Goal: Information Seeking & Learning: Learn about a topic

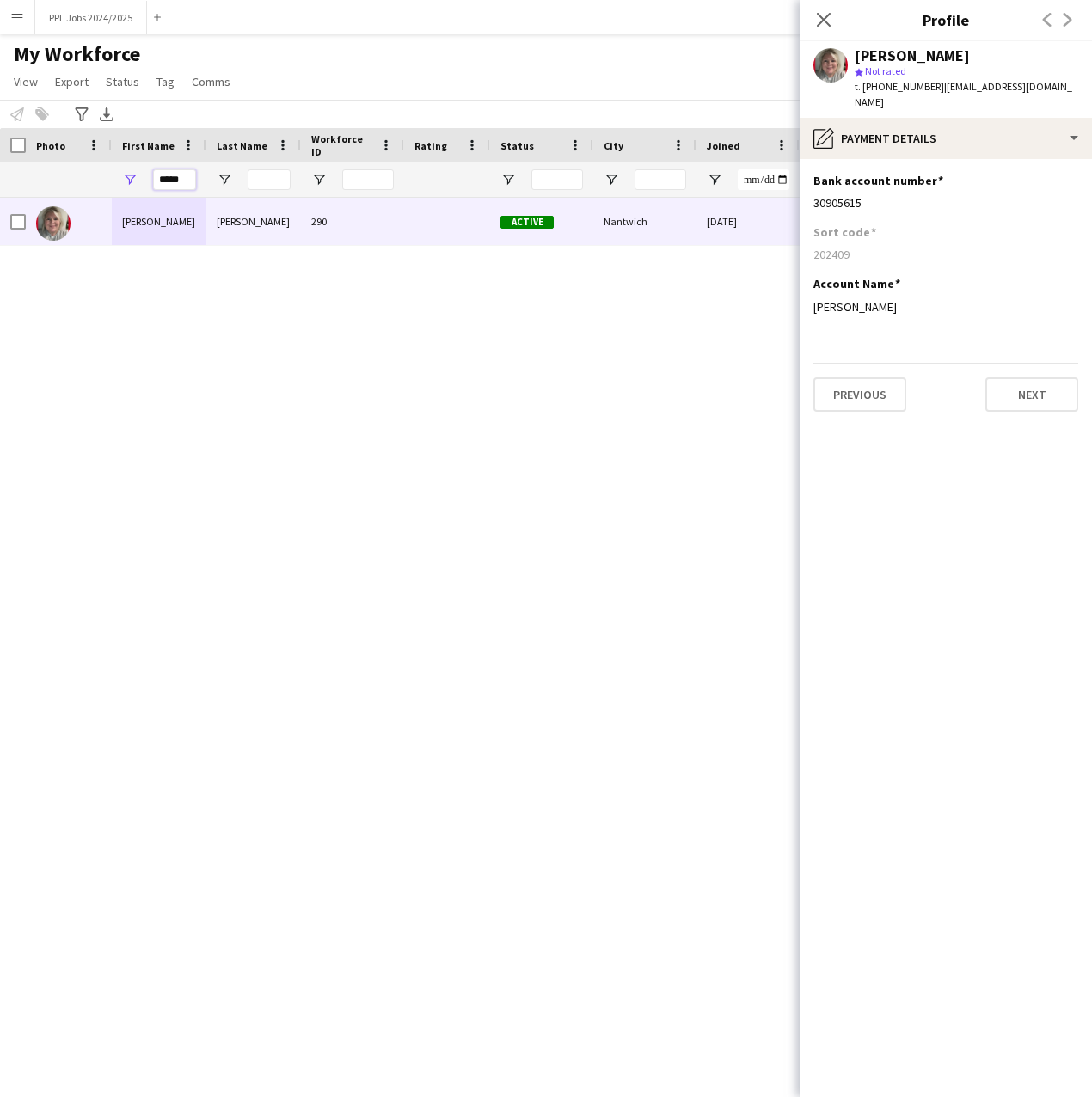
click at [191, 180] on input "*****" at bounding box center [174, 180] width 43 height 21
drag, startPoint x: 188, startPoint y: 180, endPoint x: 97, endPoint y: 193, distance: 91.9
click at [97, 193] on div "*****" at bounding box center [932, 180] width 1865 height 35
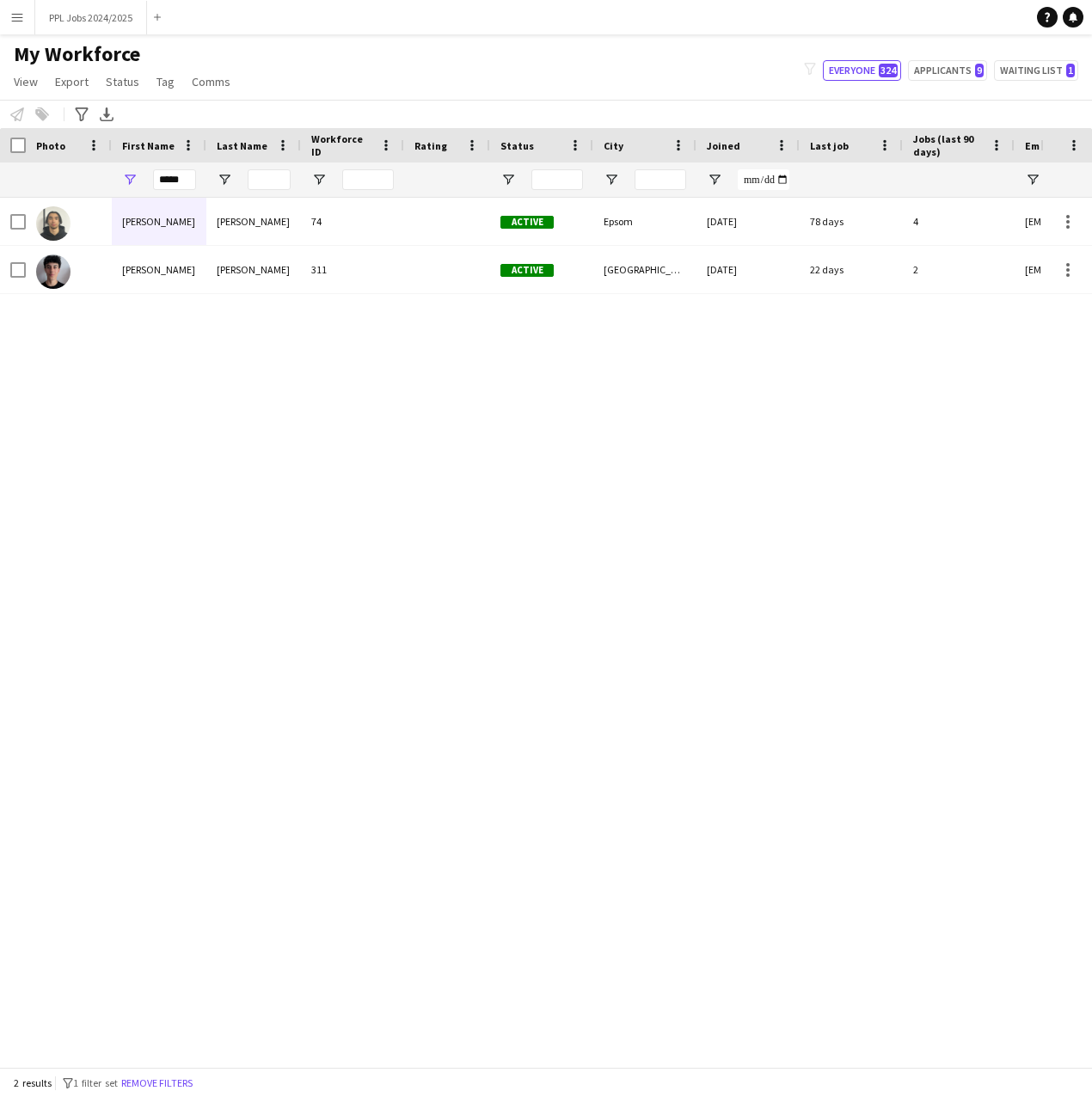
click at [119, 331] on div "[PERSON_NAME] 74 Active Epsom [DATE] 78 days 4 [EMAIL_ADDRESS][DOMAIN_NAME] [PE…" at bounding box center [520, 625] width 1041 height 856
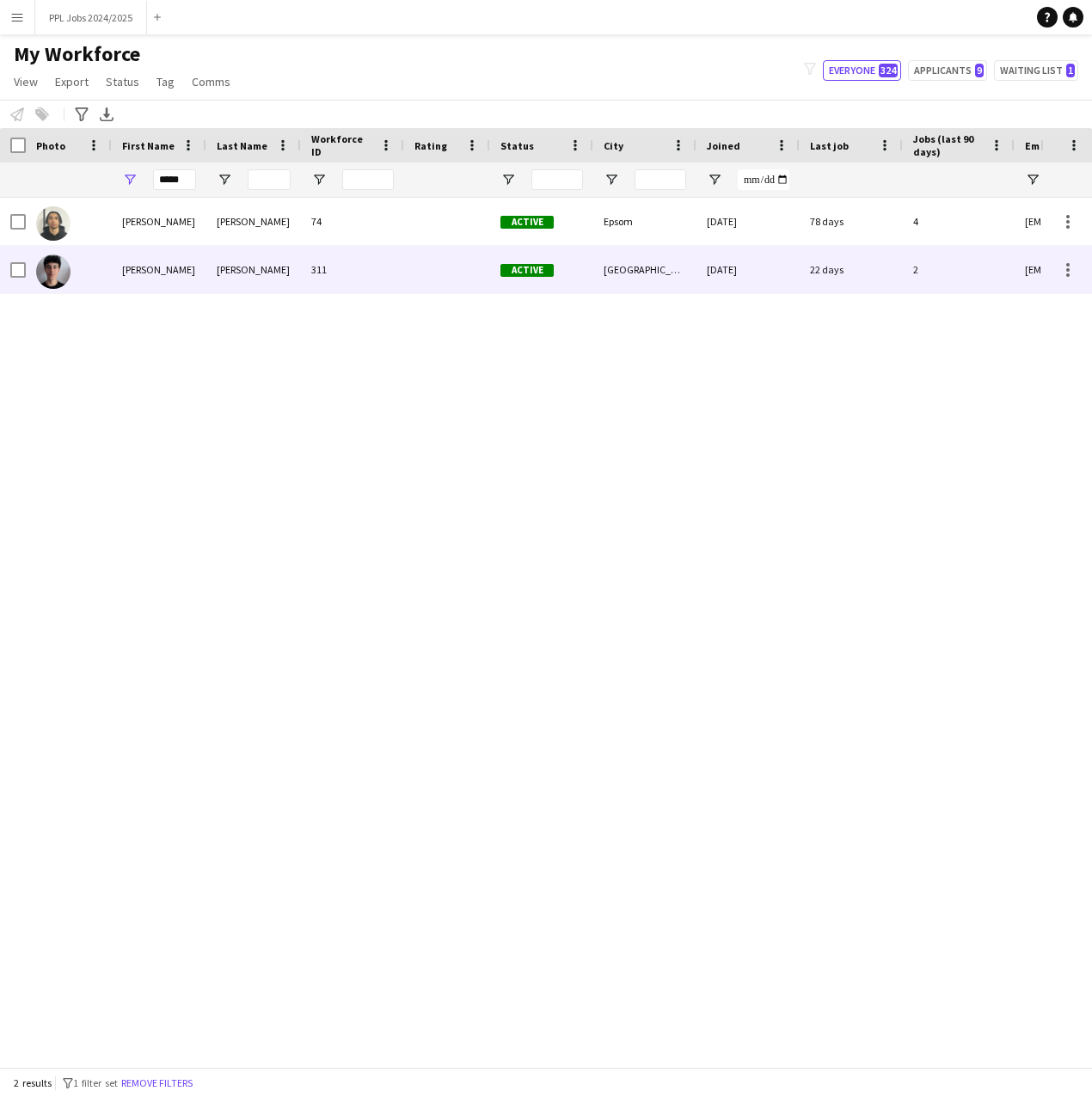
click at [175, 280] on div "[PERSON_NAME]" at bounding box center [158, 270] width 95 height 47
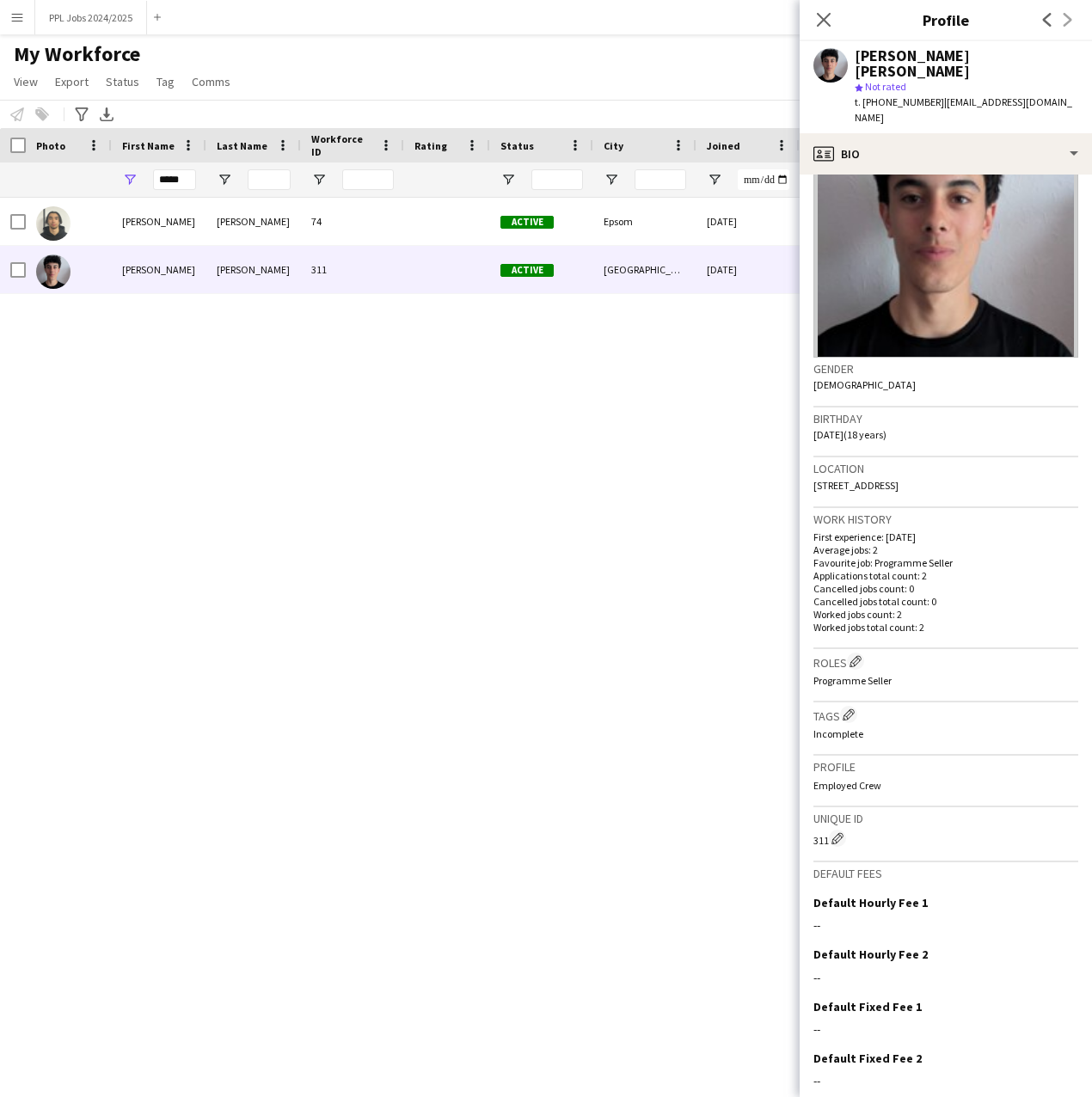
scroll to position [125, 0]
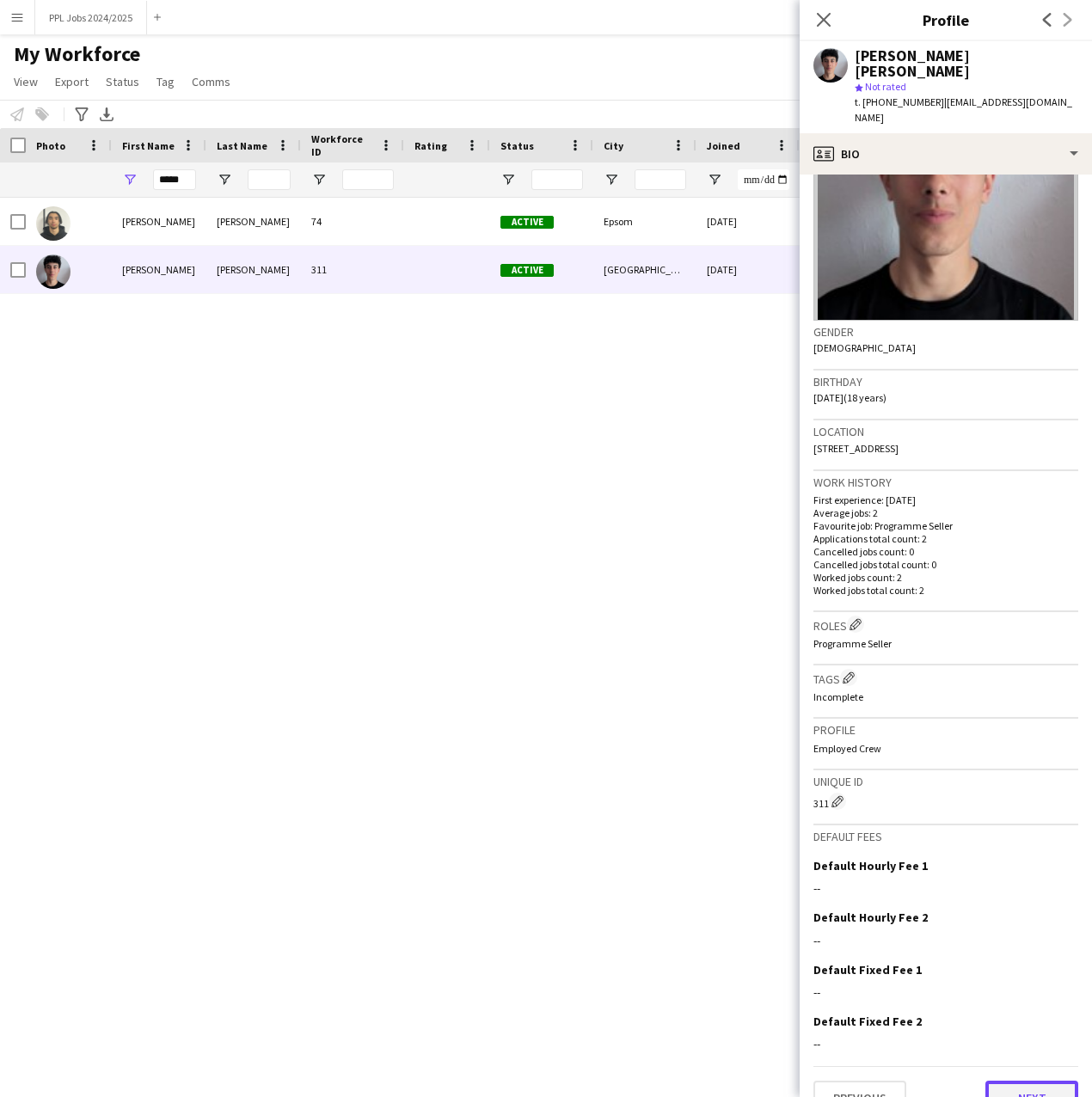
click at [1056, 1080] on button "Next" at bounding box center [1032, 1098] width 93 height 35
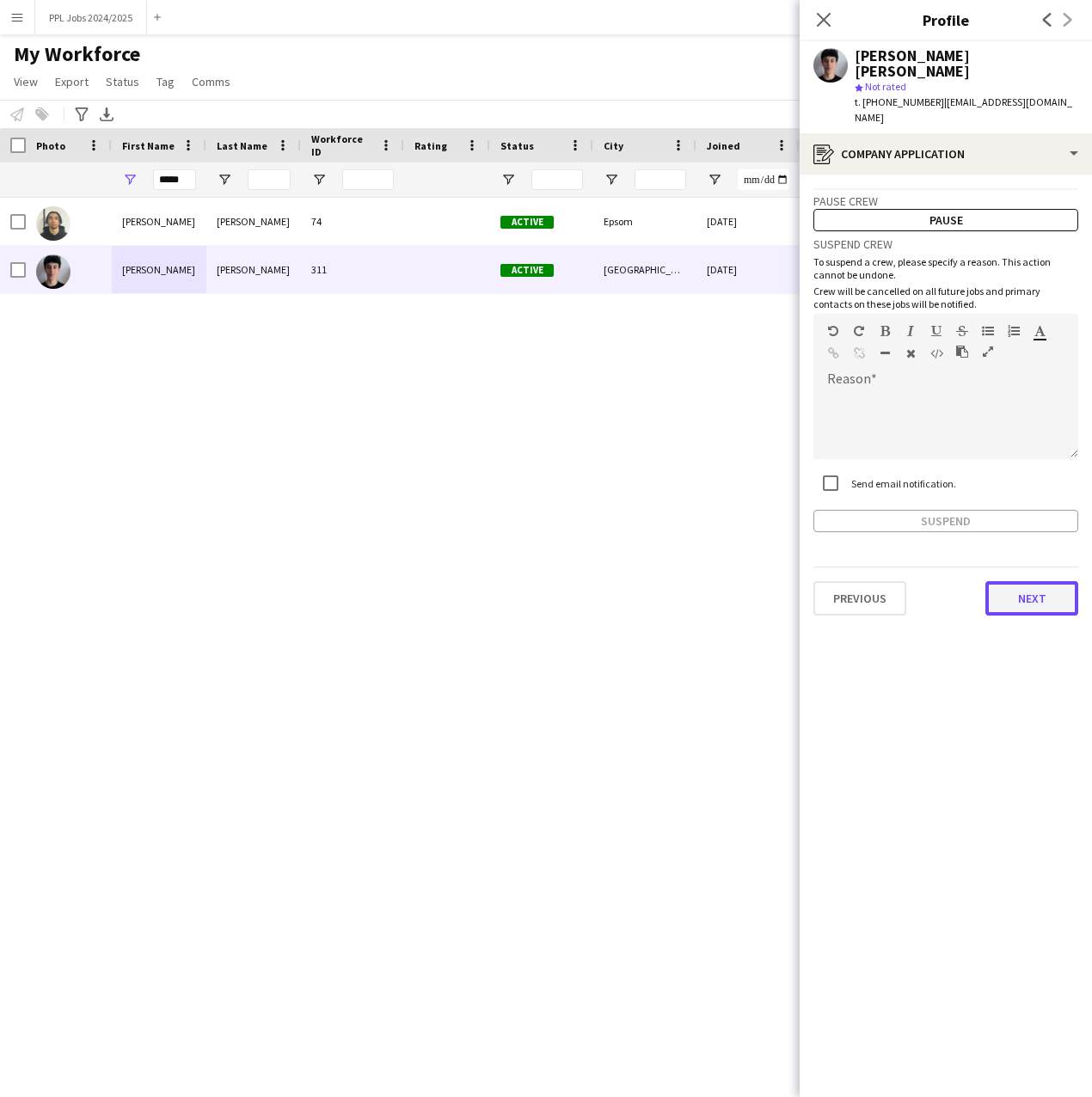
click at [1053, 581] on button "Next" at bounding box center [1032, 599] width 93 height 35
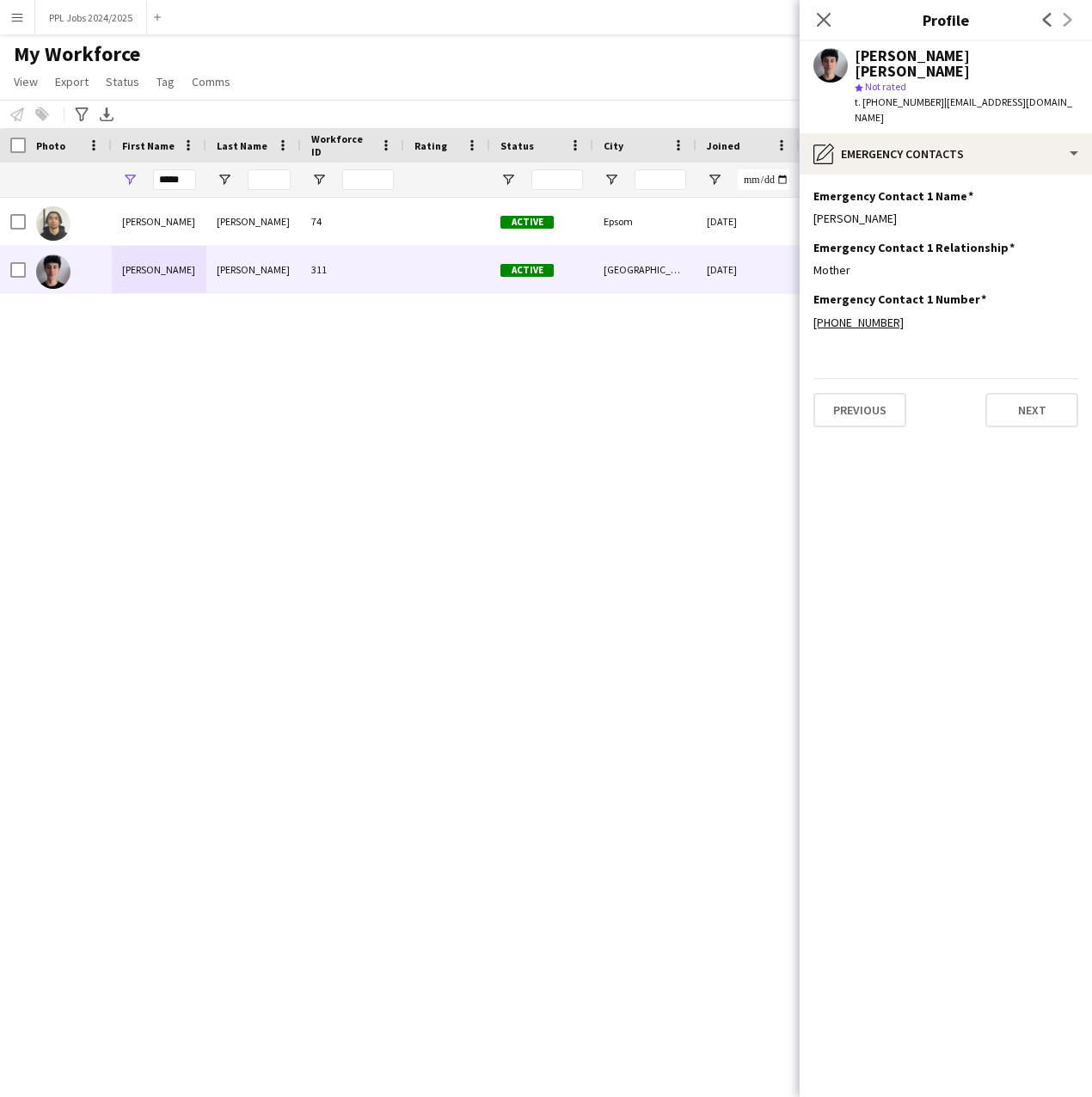
click at [1047, 378] on div "Previous Next" at bounding box center [946, 403] width 265 height 49
click at [1039, 393] on button "Next" at bounding box center [1032, 411] width 93 height 35
drag, startPoint x: 181, startPoint y: 179, endPoint x: 154, endPoint y: 182, distance: 27.2
click at [154, 182] on input "*****" at bounding box center [174, 180] width 43 height 21
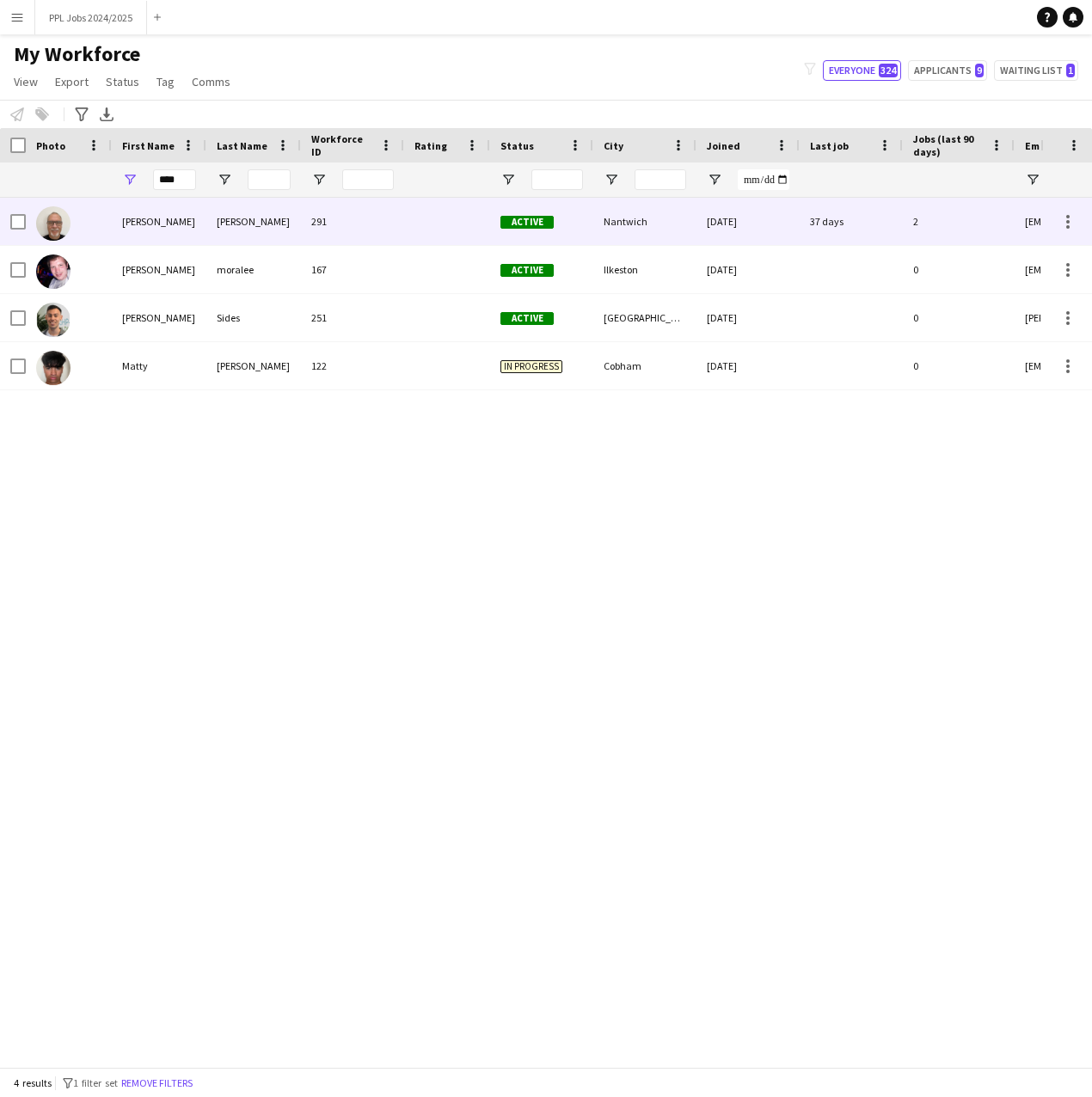
click at [132, 217] on div "[PERSON_NAME]" at bounding box center [158, 221] width 95 height 47
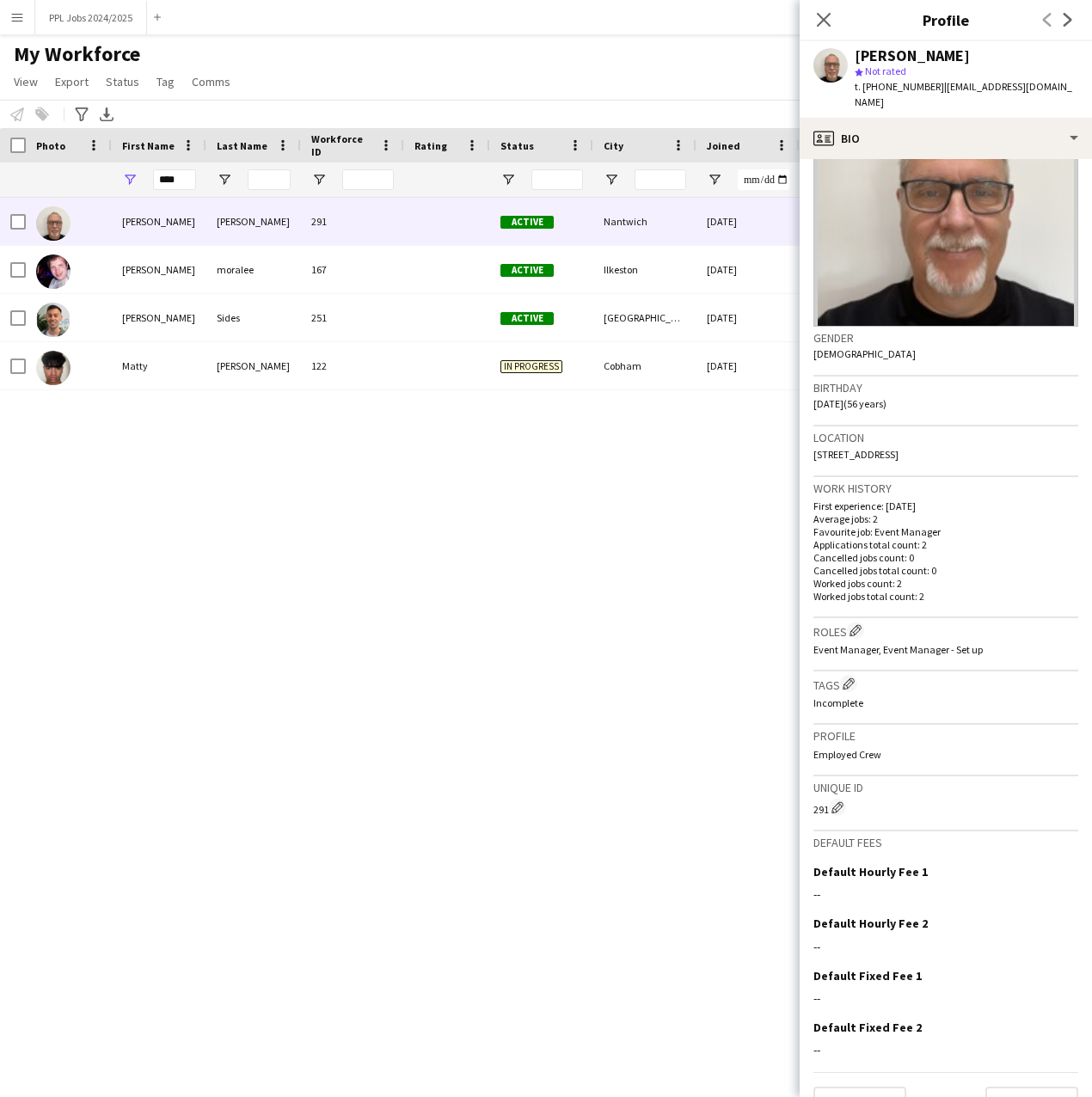
scroll to position [142, 0]
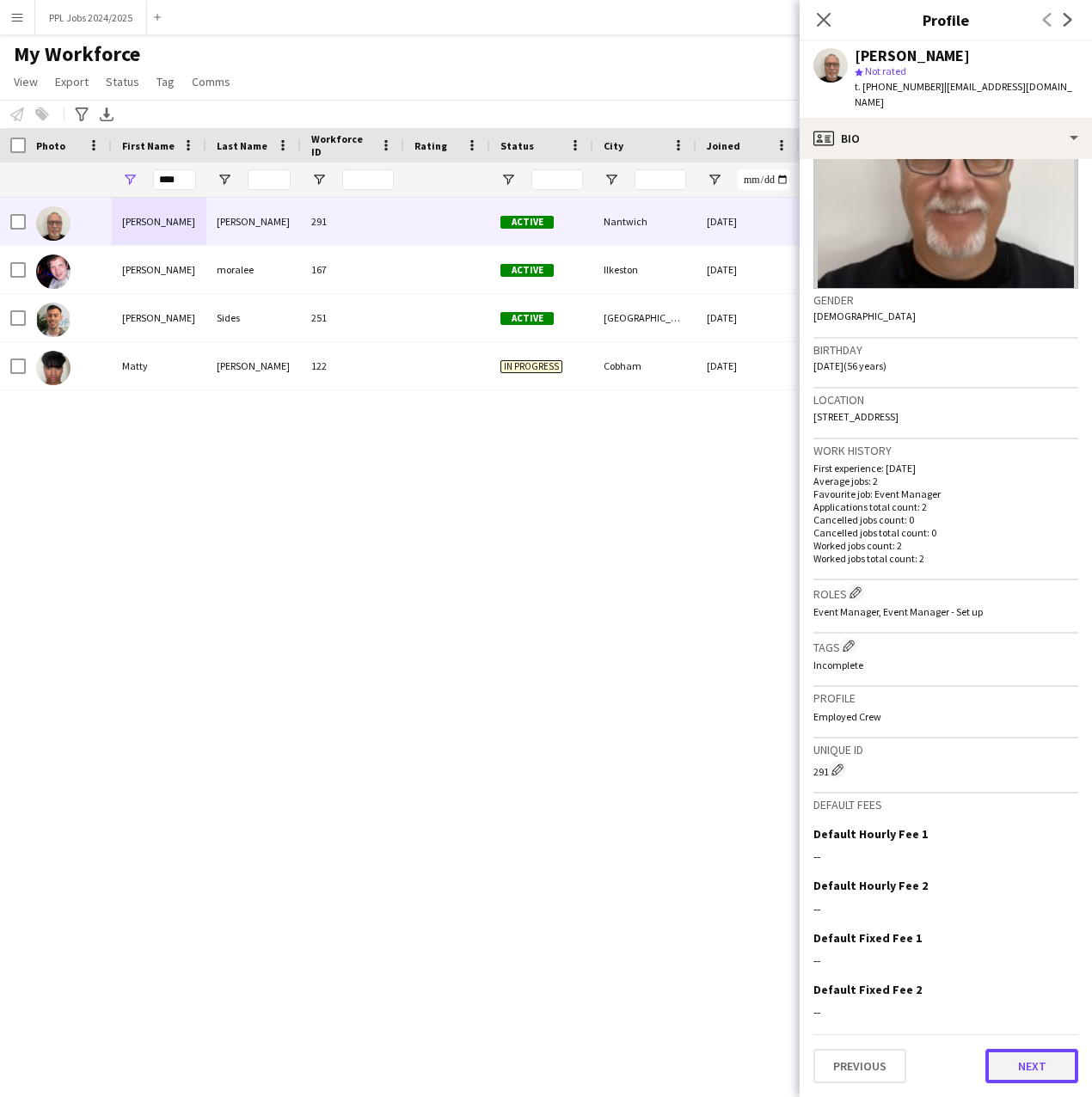
click at [1030, 1061] on button "Next" at bounding box center [1032, 1067] width 93 height 35
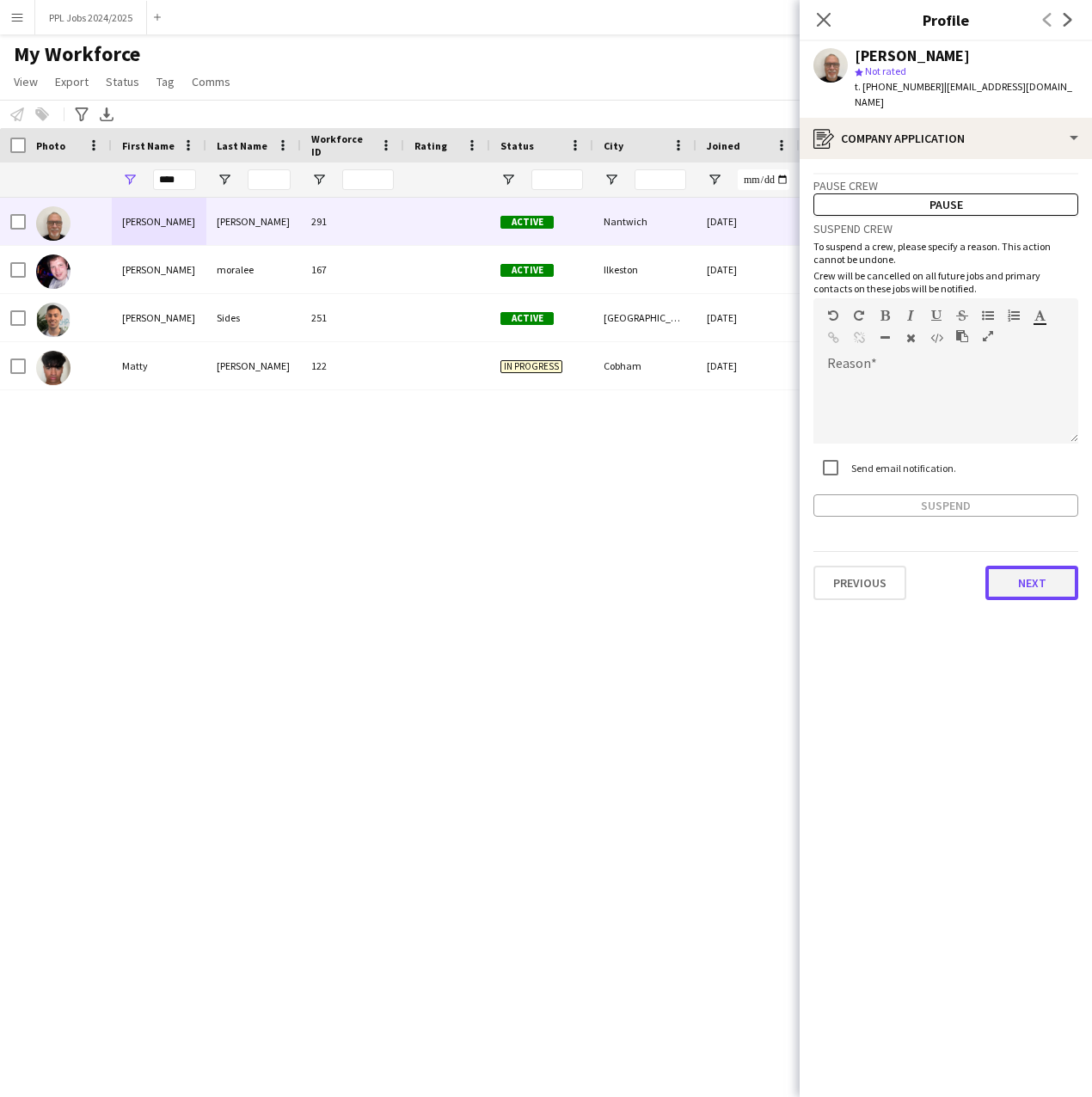
click at [1046, 584] on button "Next" at bounding box center [1032, 583] width 93 height 35
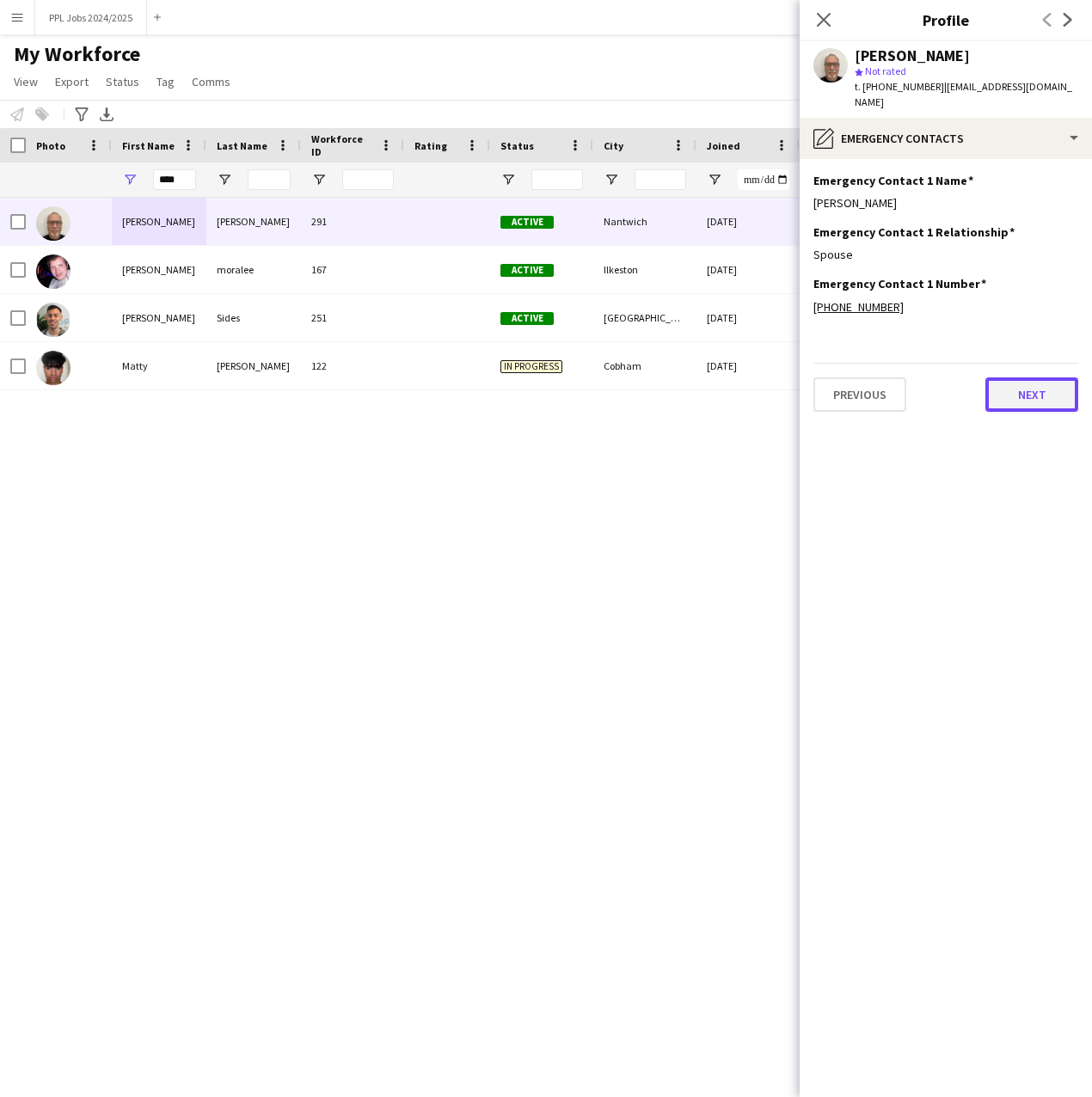
click at [1028, 393] on button "Next" at bounding box center [1032, 395] width 93 height 35
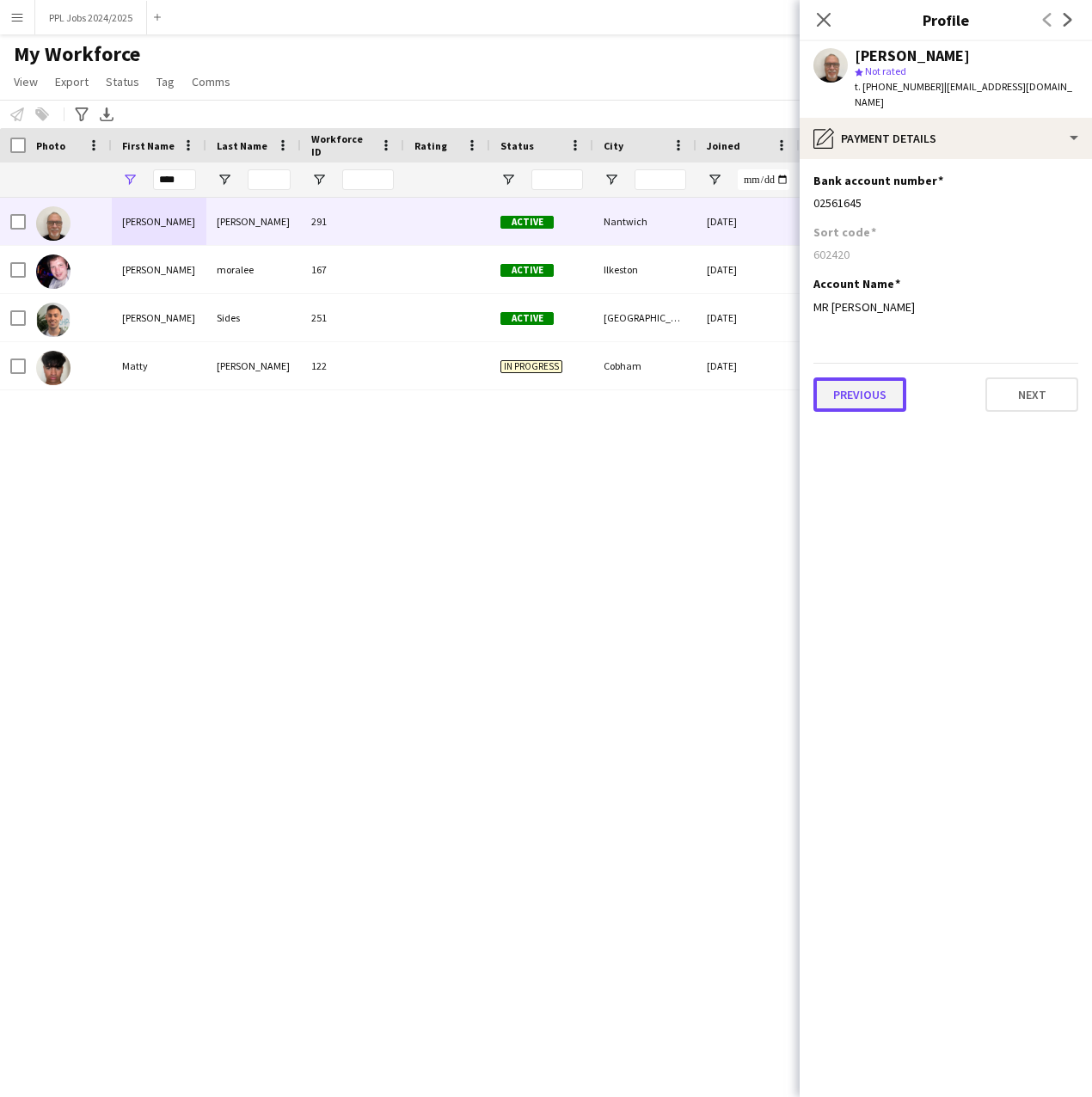
click at [871, 397] on button "Previous" at bounding box center [860, 395] width 93 height 35
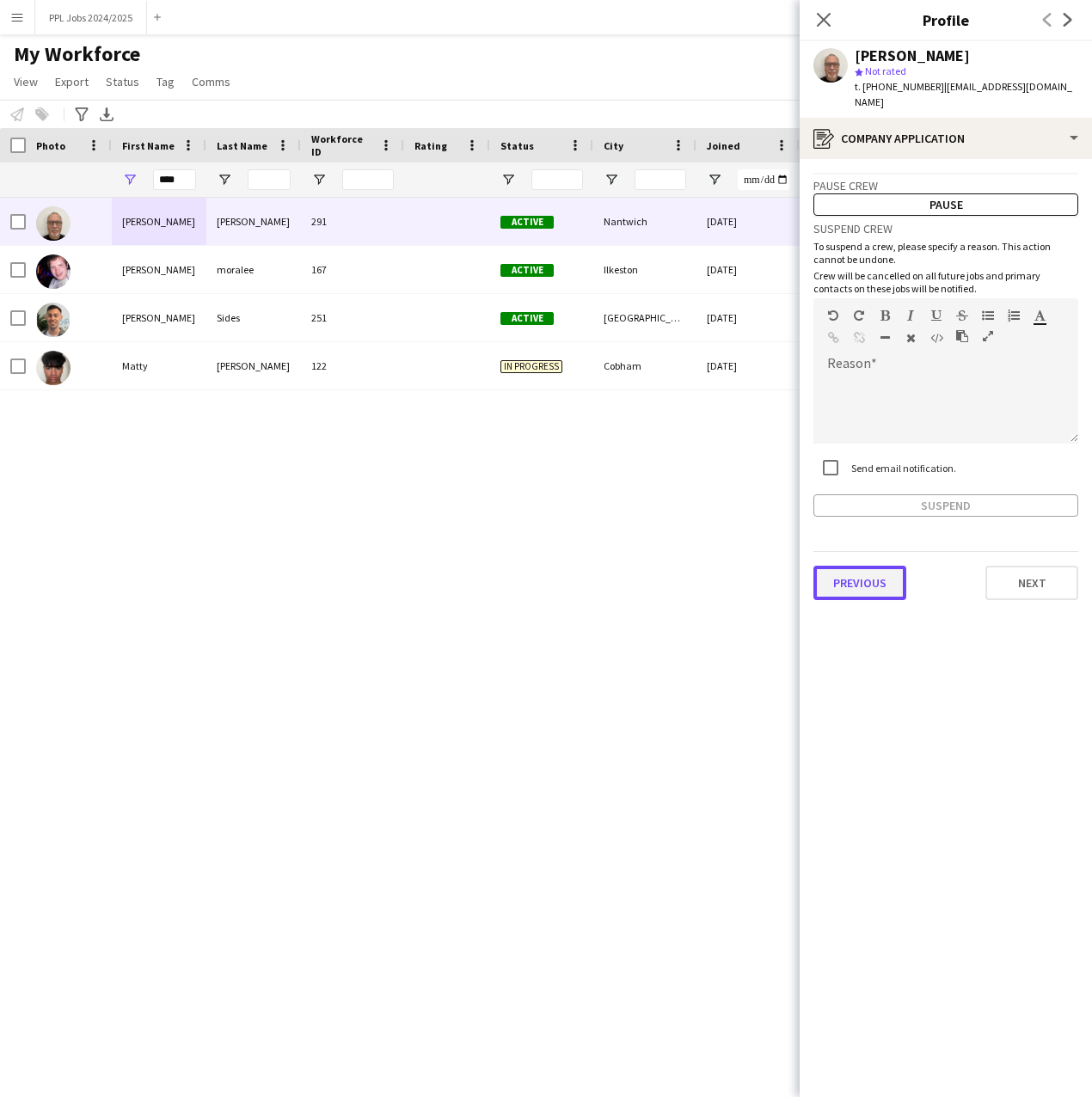
click at [879, 582] on button "Previous" at bounding box center [860, 583] width 93 height 35
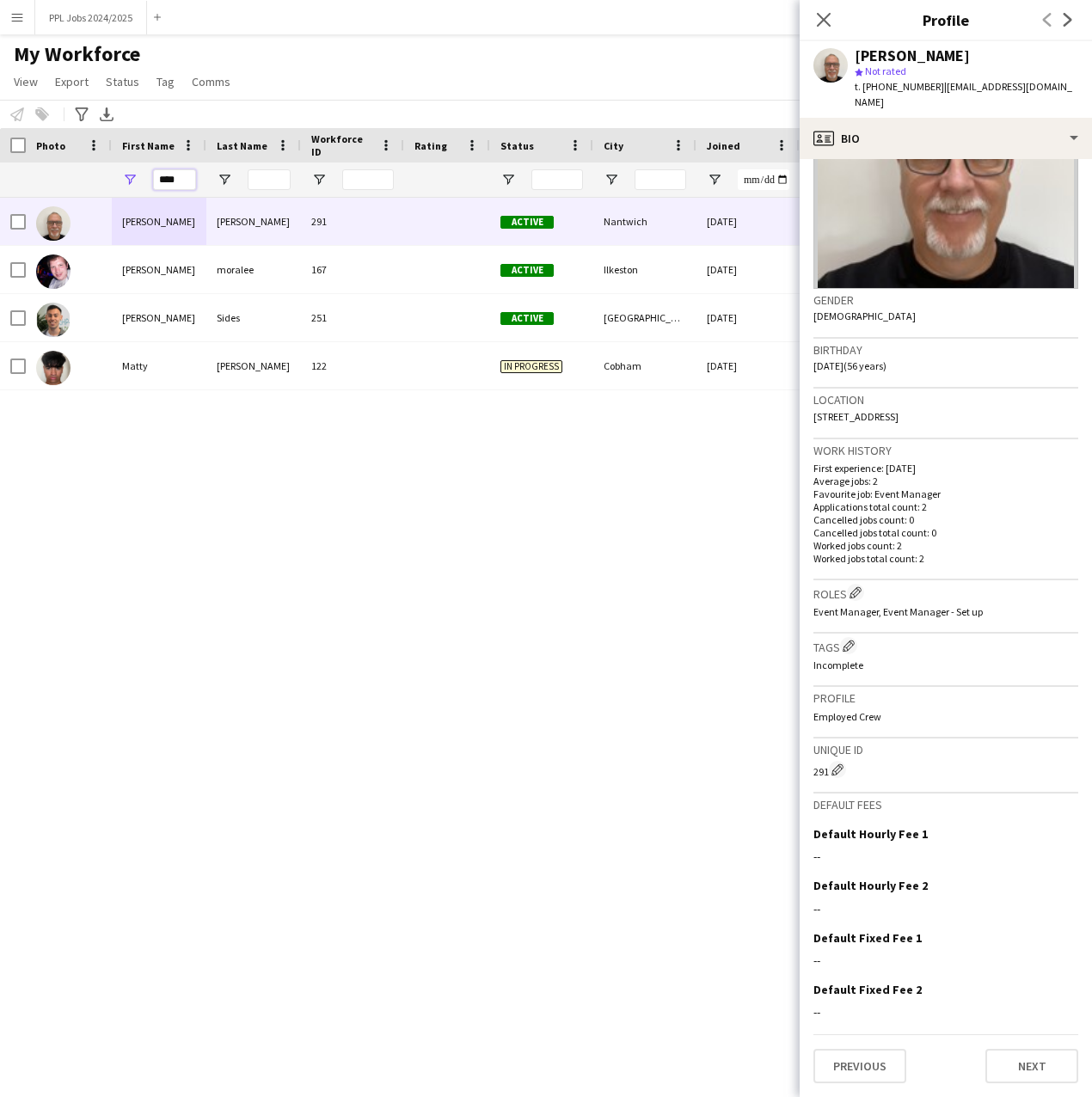
click at [190, 179] on input "****" at bounding box center [174, 180] width 43 height 21
type input "*"
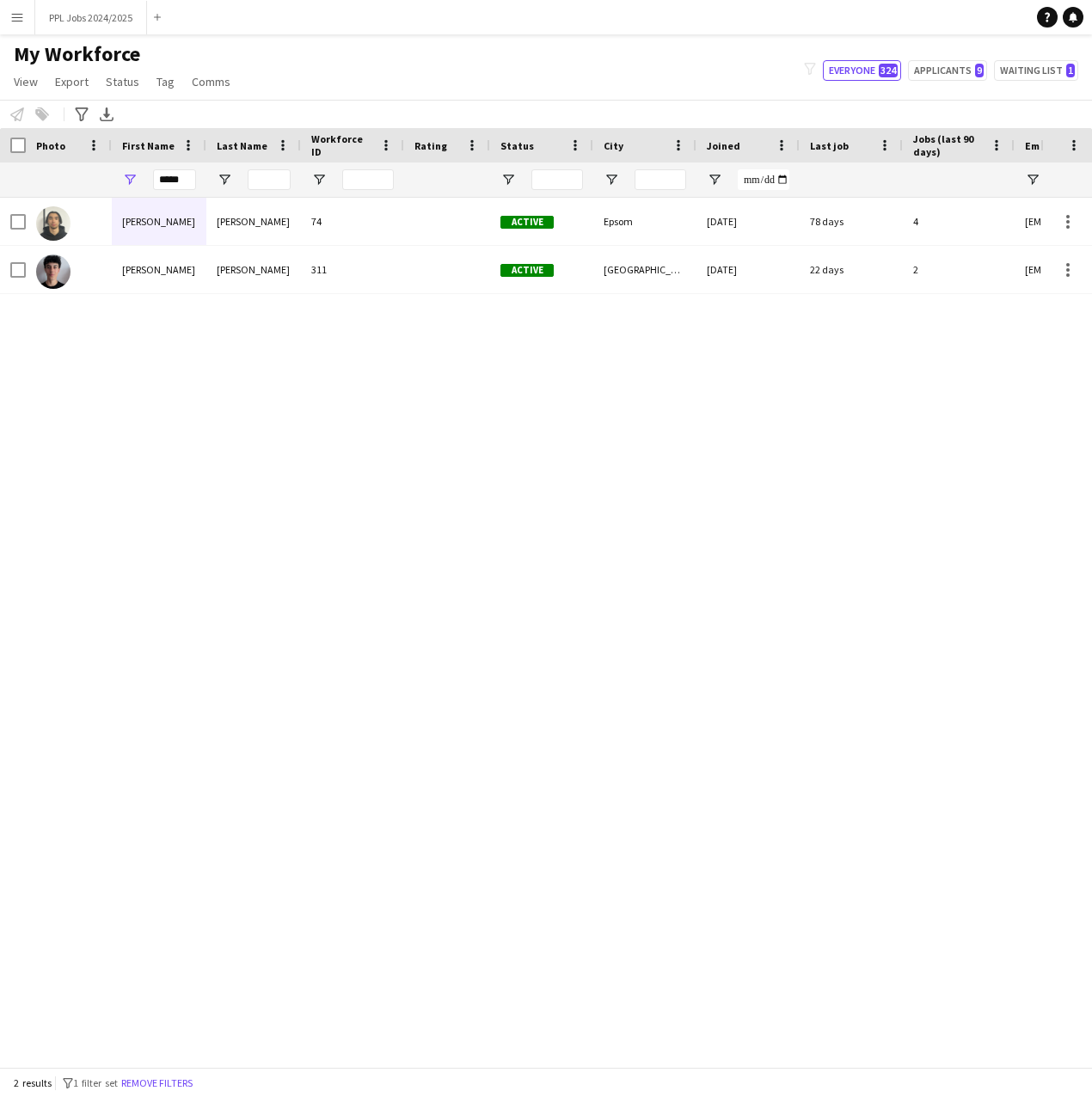
click at [72, 403] on div "[PERSON_NAME] 74 Active Epsom [DATE] 78 days 4 [EMAIL_ADDRESS][DOMAIN_NAME] [PE…" at bounding box center [520, 625] width 1041 height 856
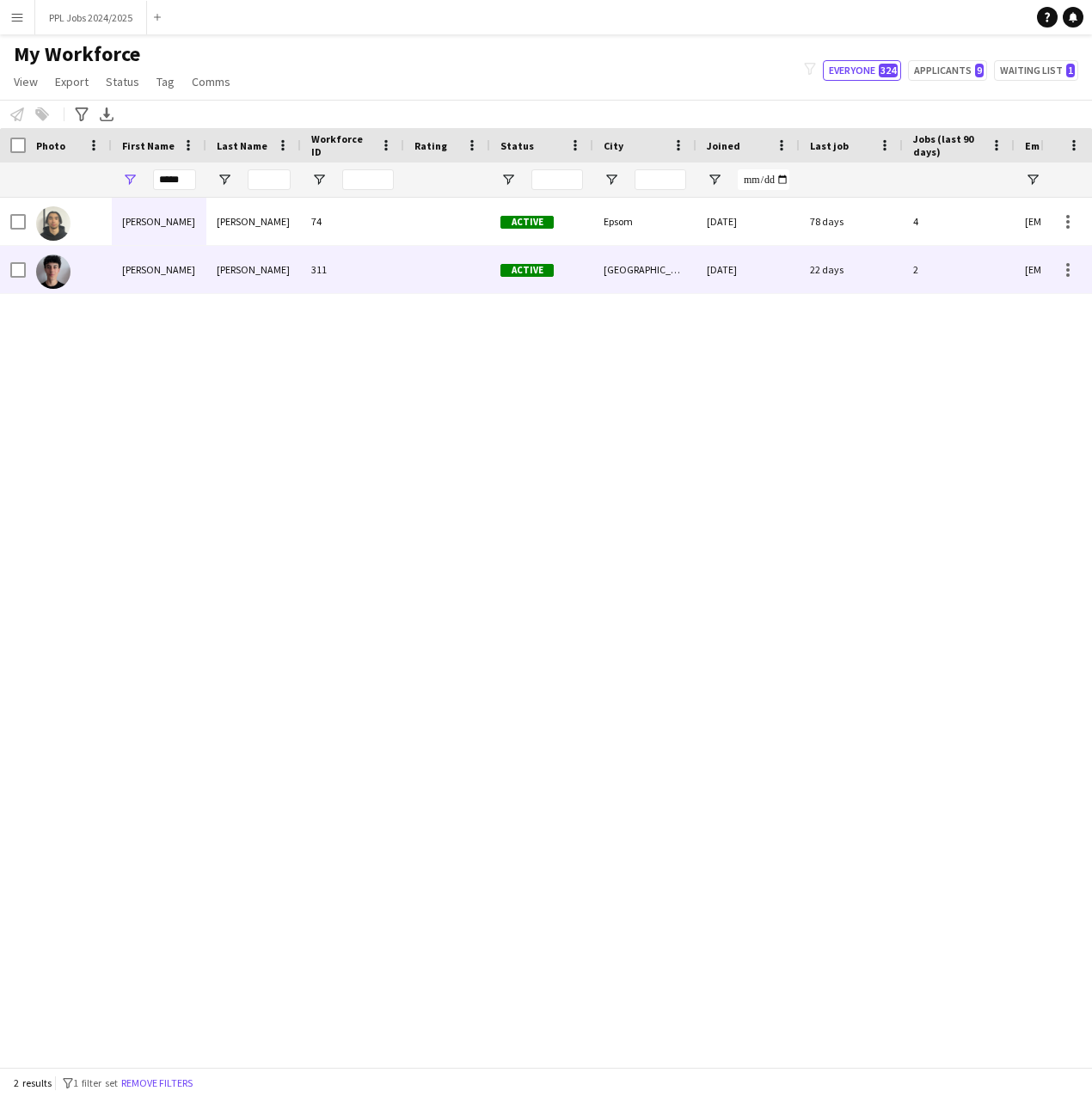
click at [153, 281] on div "[PERSON_NAME]" at bounding box center [158, 270] width 95 height 47
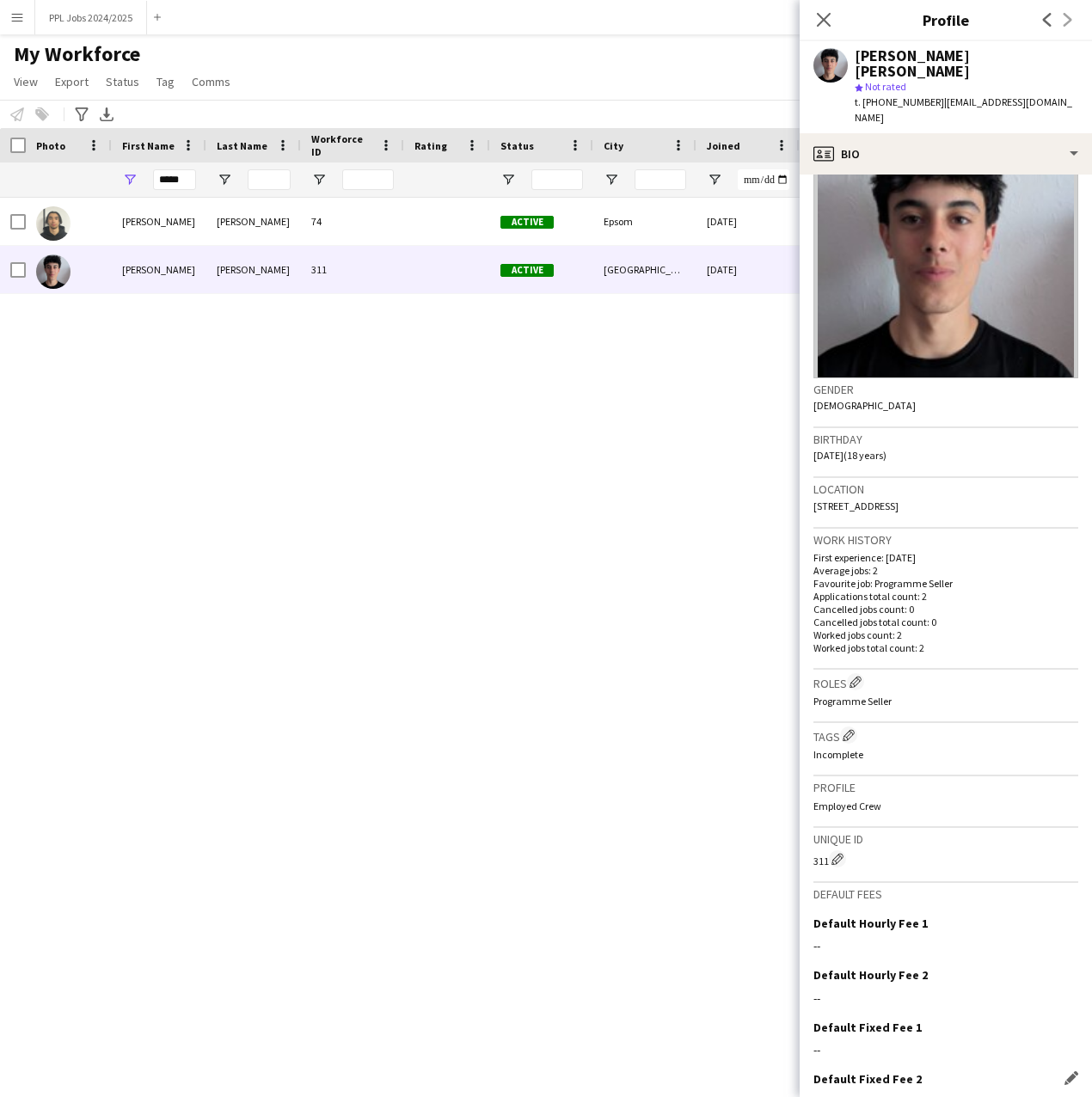
scroll to position [125, 0]
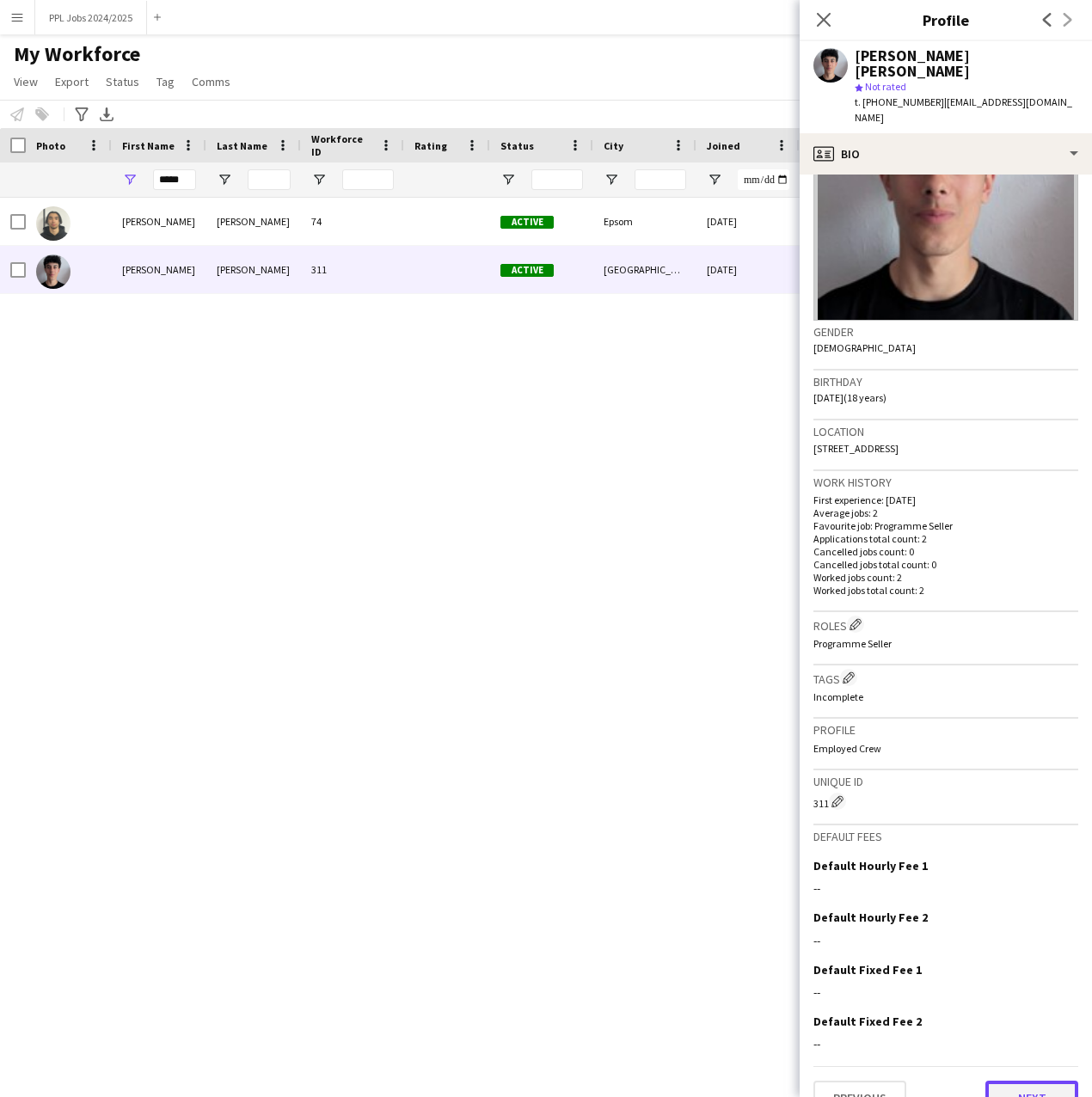
click at [1019, 1080] on button "Next" at bounding box center [1032, 1098] width 93 height 35
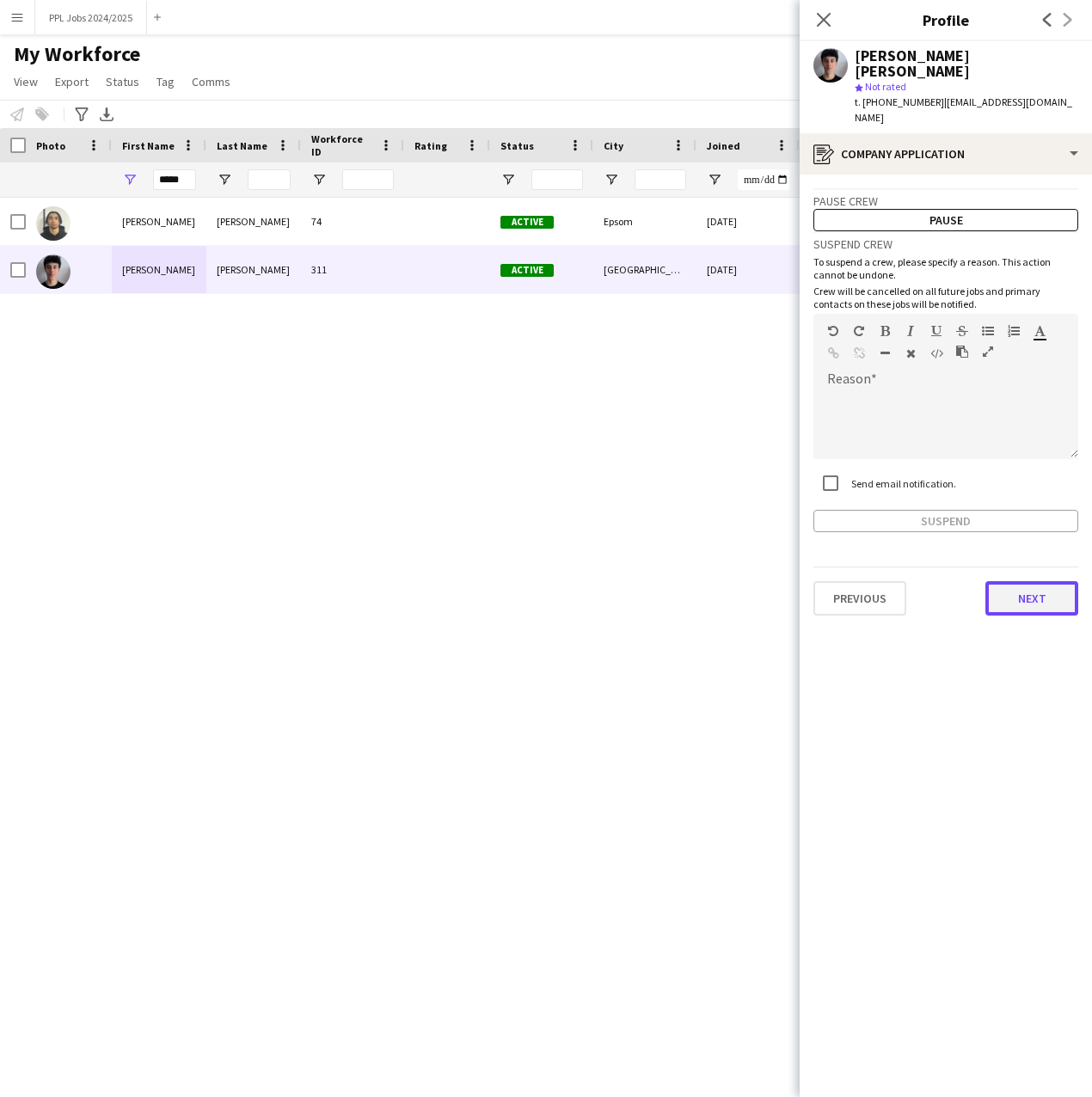
click at [1061, 581] on button "Next" at bounding box center [1032, 599] width 93 height 35
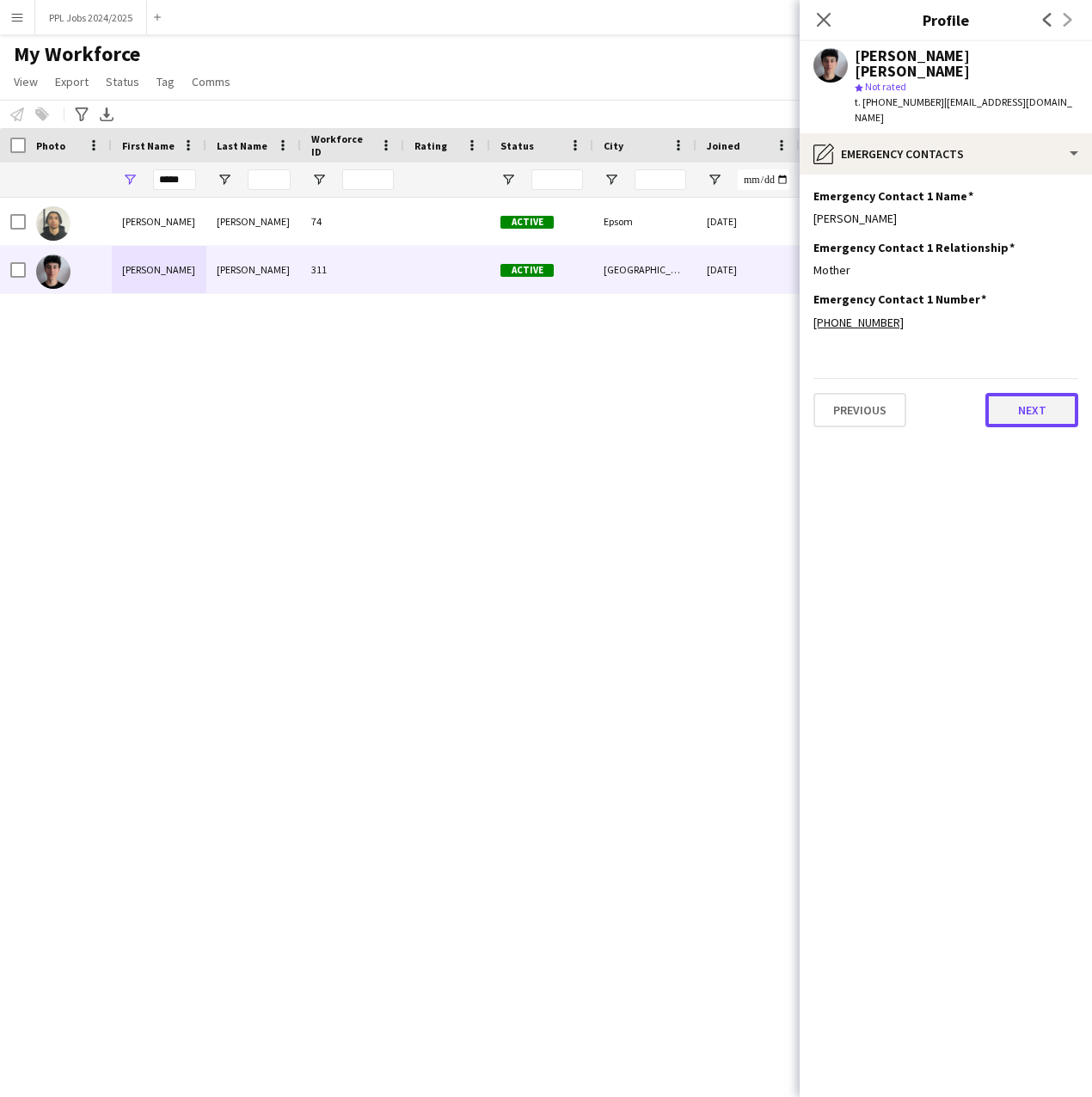
click at [1028, 393] on button "Next" at bounding box center [1032, 411] width 93 height 35
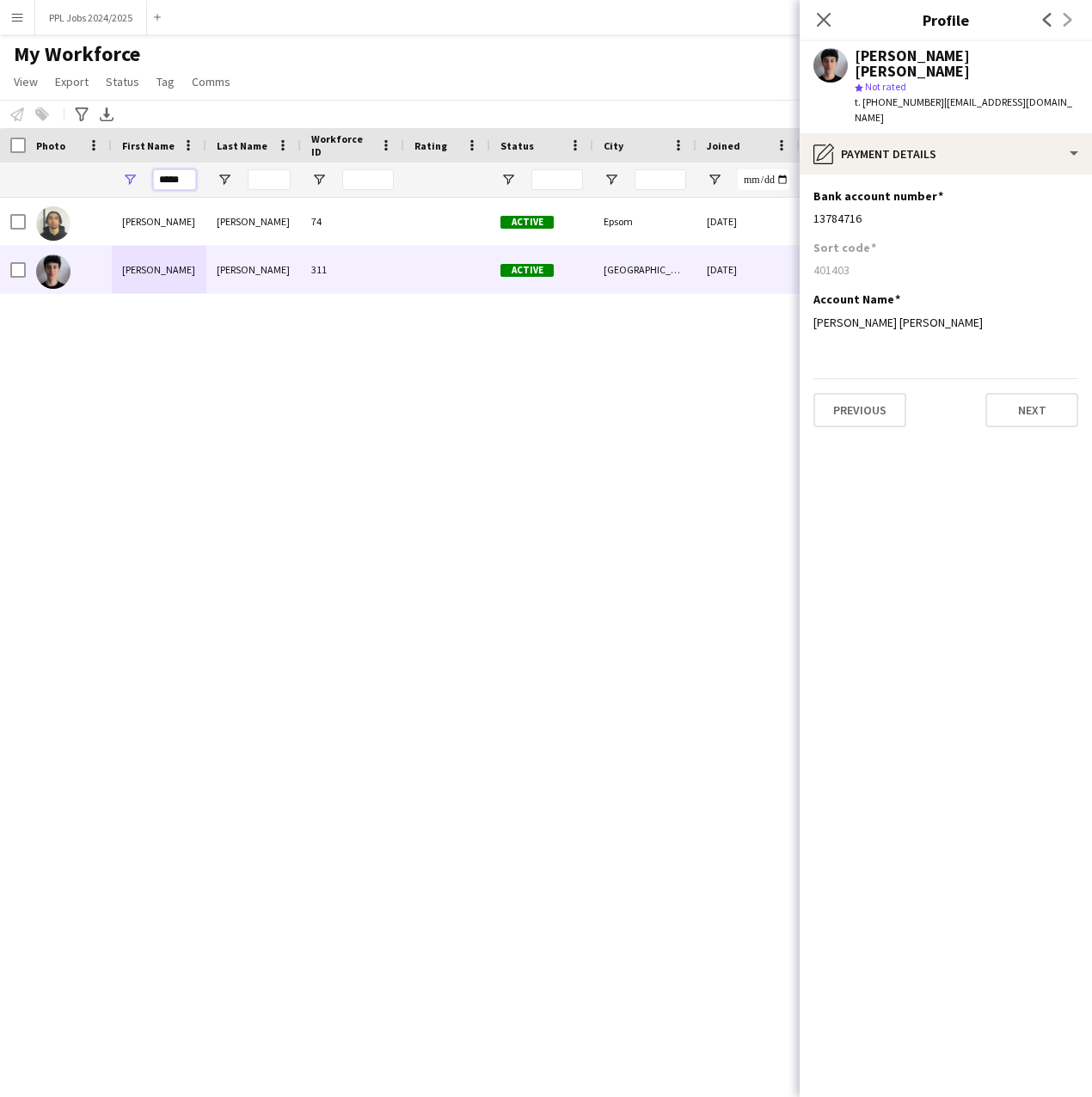
drag, startPoint x: 179, startPoint y: 181, endPoint x: 158, endPoint y: 184, distance: 21.2
click at [158, 184] on input "*****" at bounding box center [174, 180] width 43 height 21
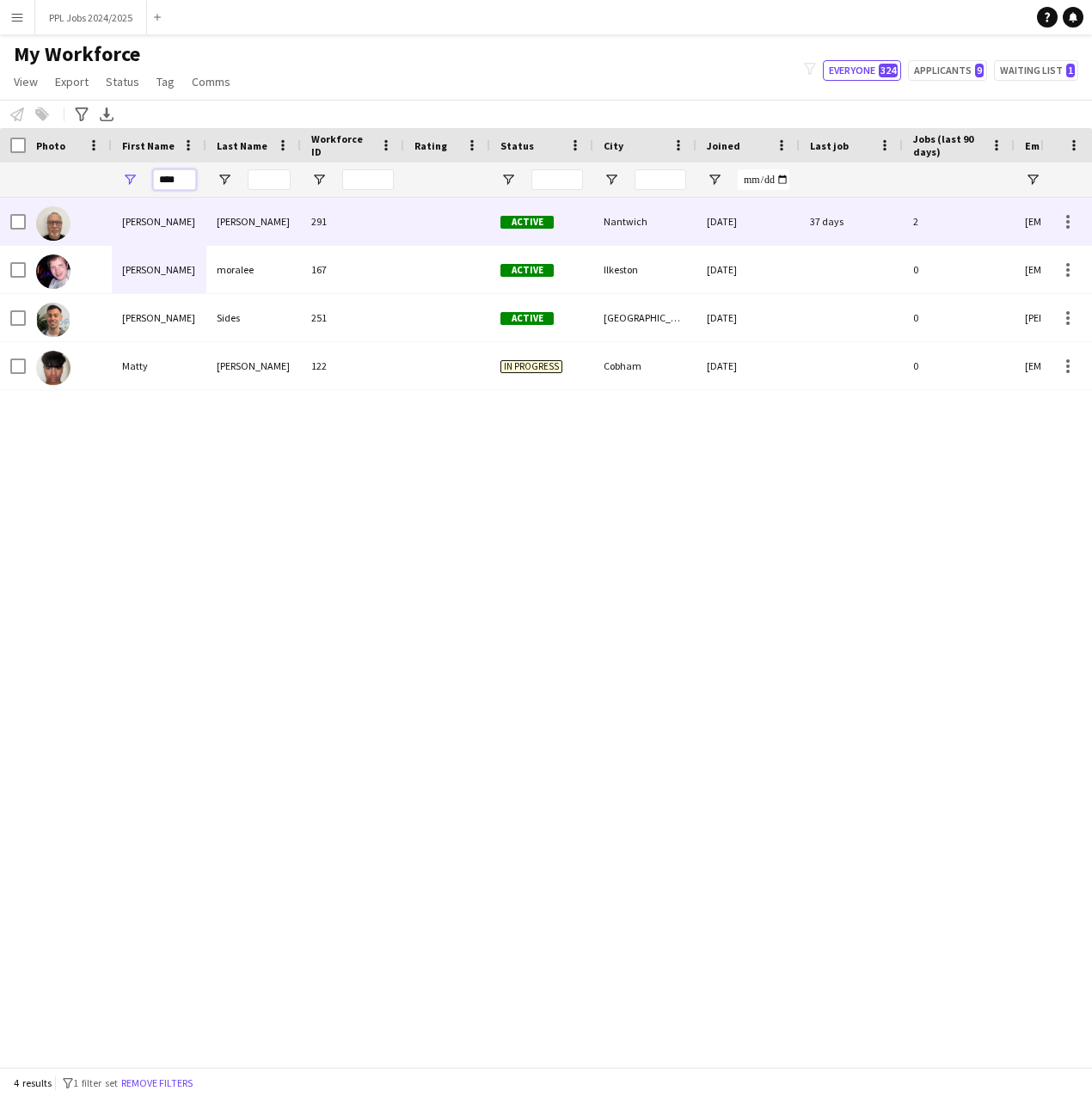
type input "****"
click at [147, 211] on div "[PERSON_NAME]" at bounding box center [158, 221] width 95 height 47
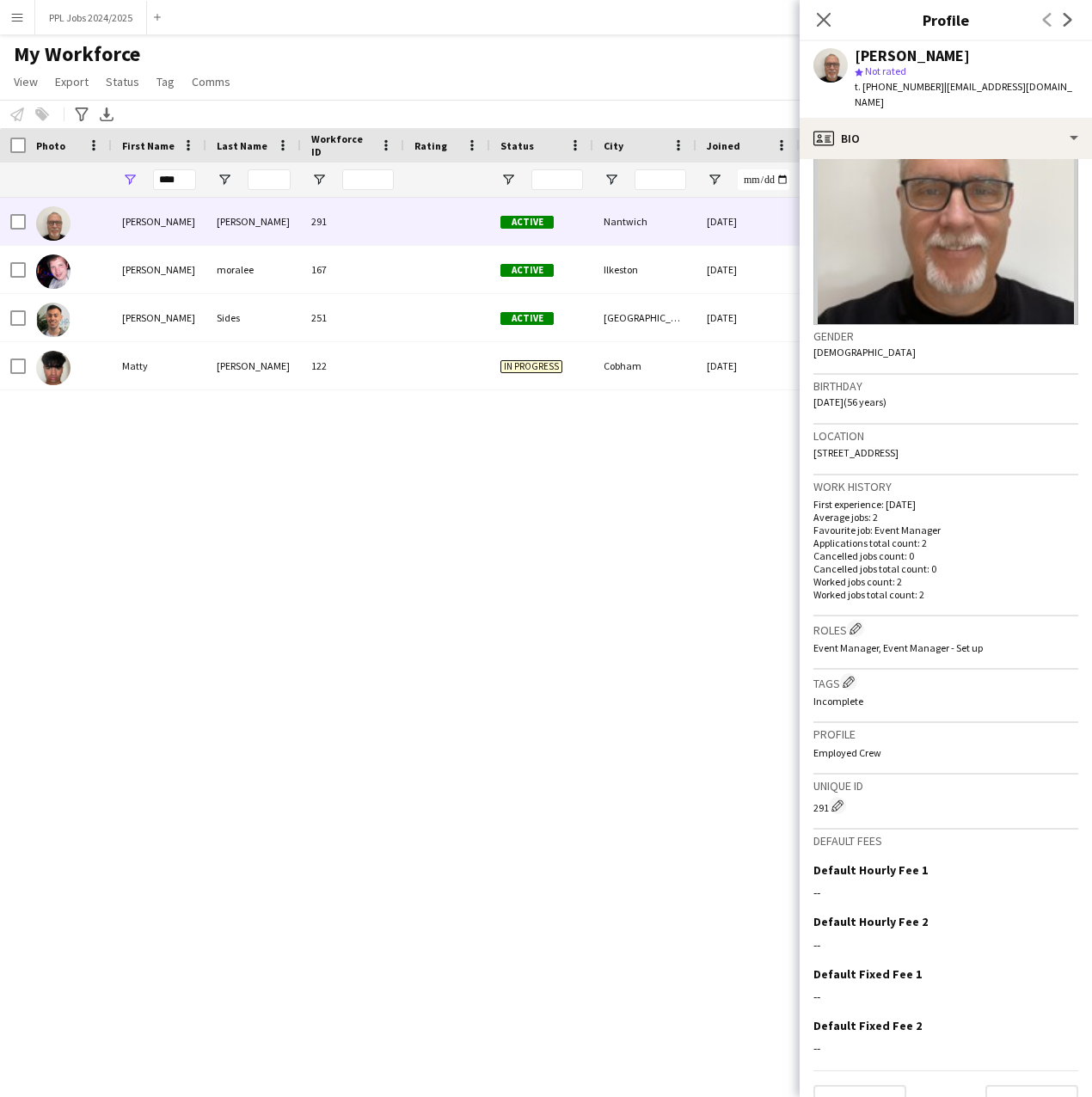
scroll to position [142, 0]
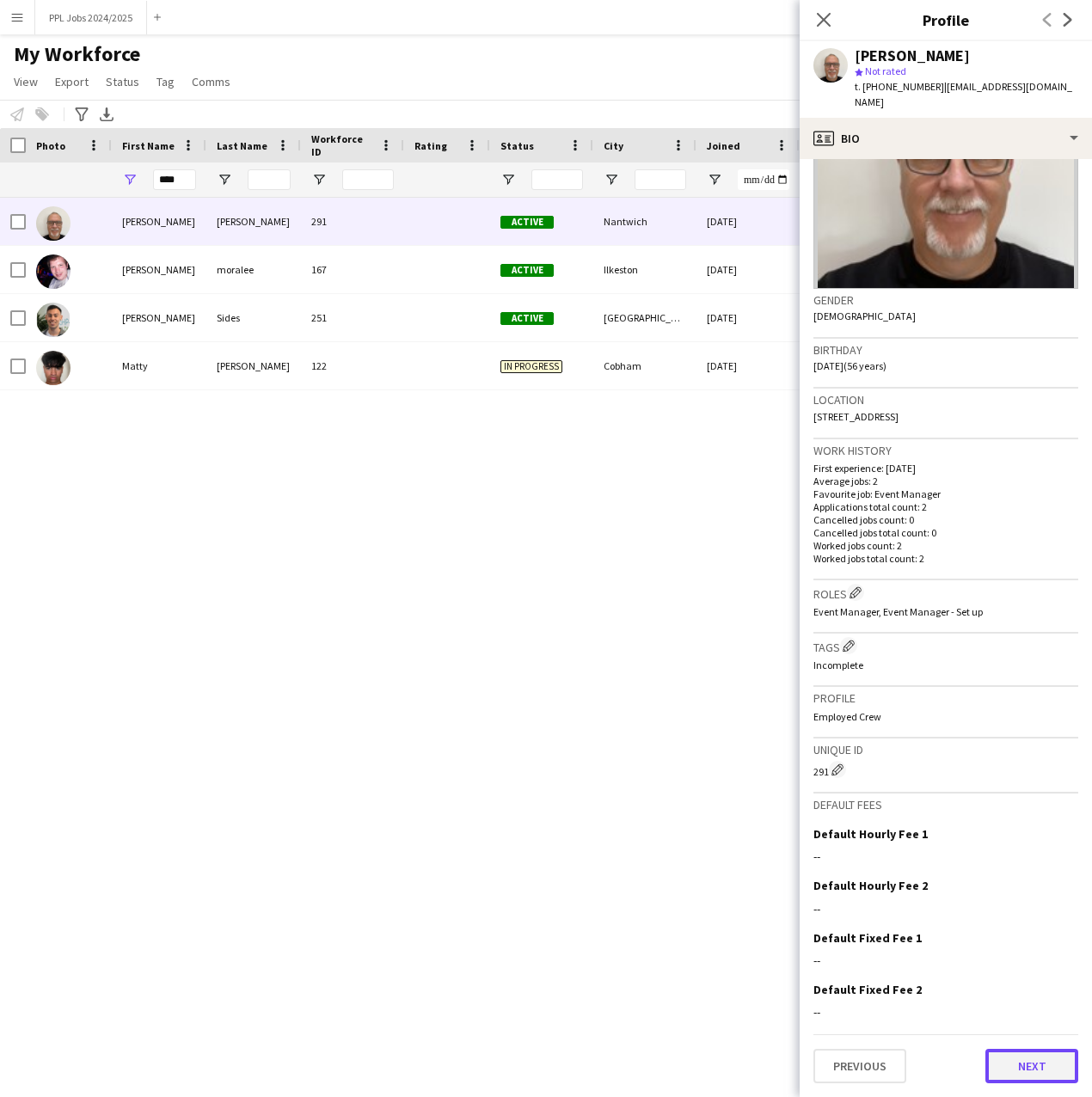
click at [1002, 1063] on button "Next" at bounding box center [1032, 1067] width 93 height 35
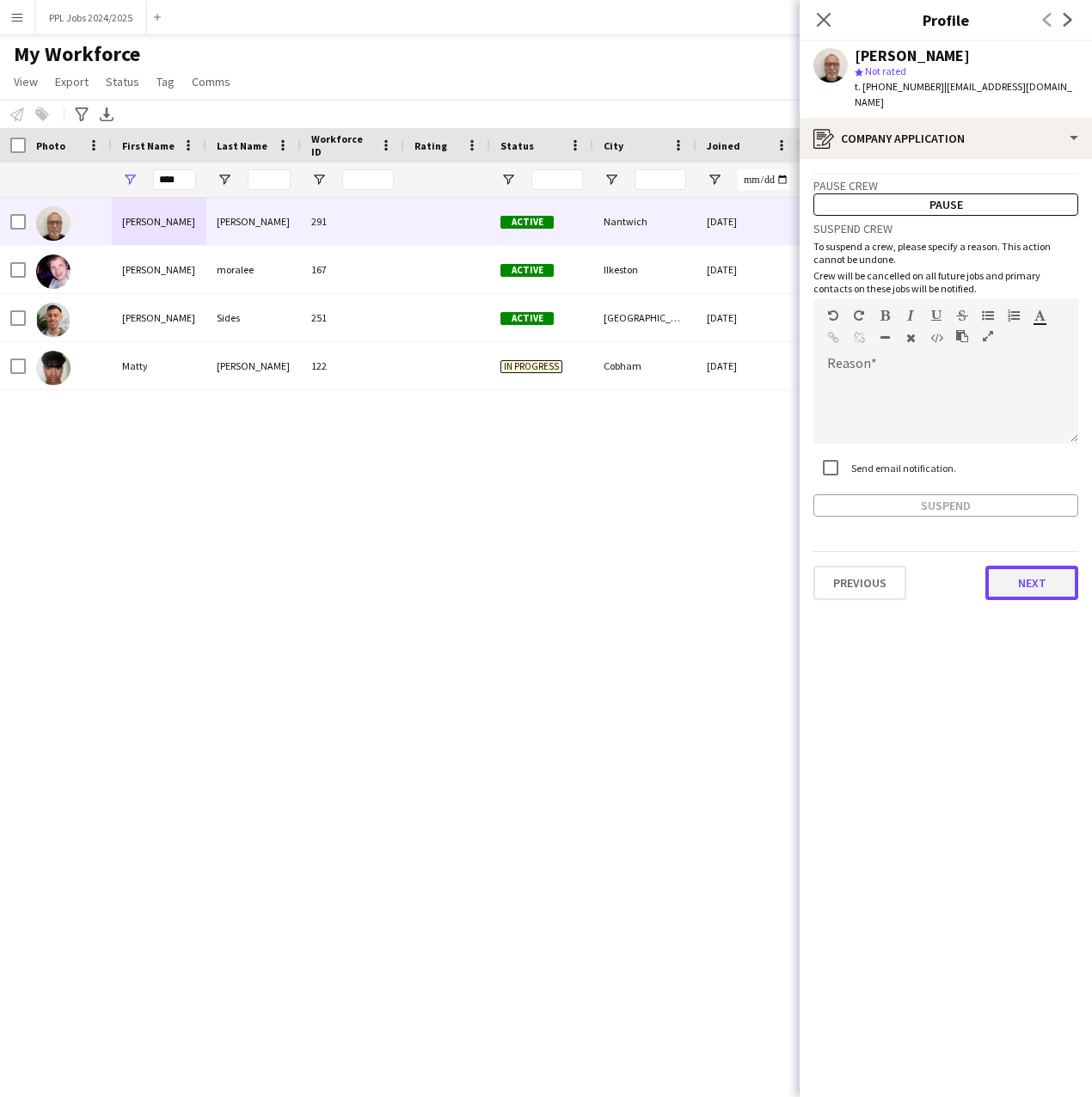
click at [1016, 584] on button "Next" at bounding box center [1032, 583] width 93 height 35
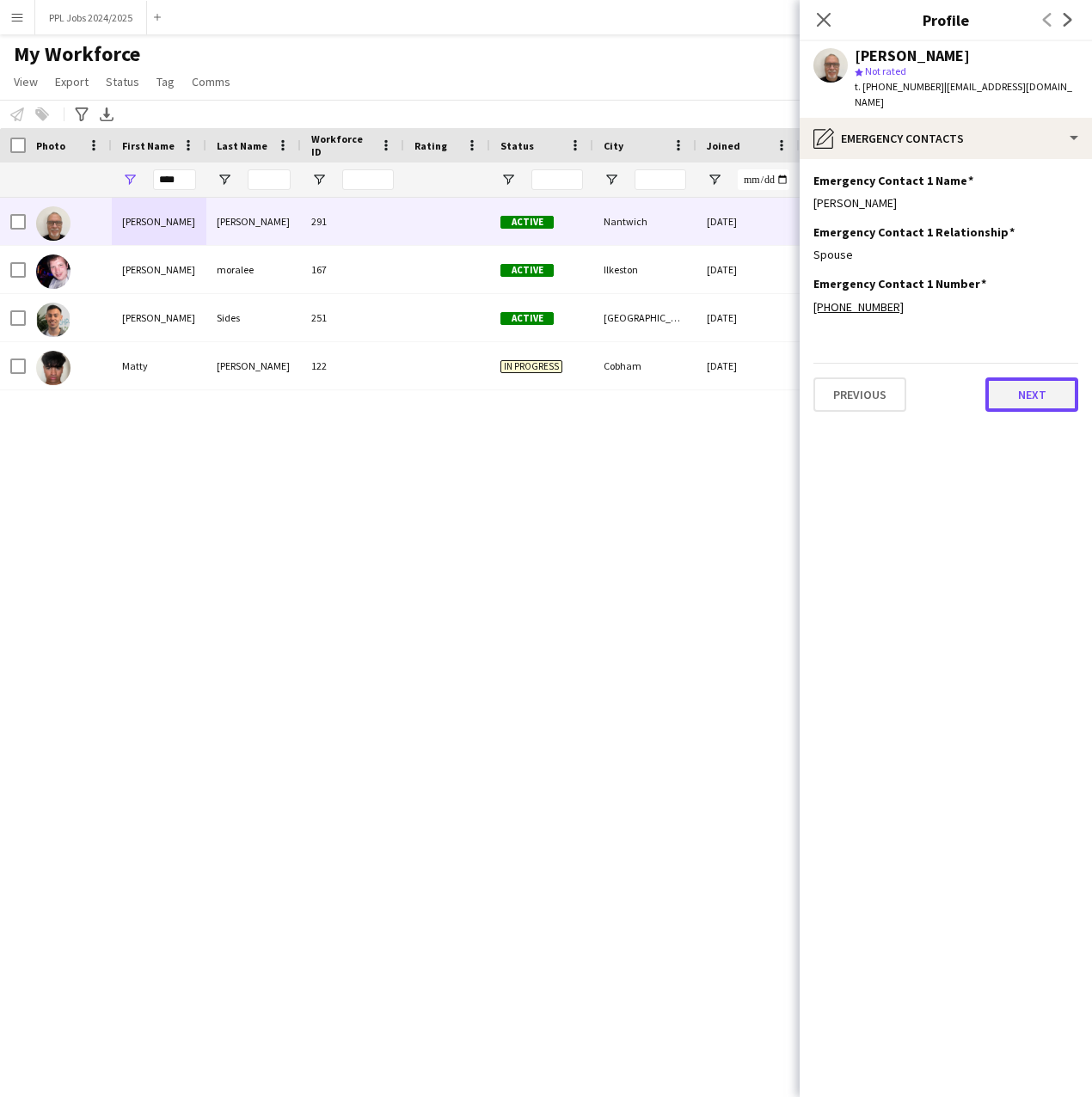
click at [1037, 387] on button "Next" at bounding box center [1032, 395] width 93 height 35
drag, startPoint x: 192, startPoint y: 177, endPoint x: 143, endPoint y: 191, distance: 51.0
click at [143, 191] on div "****" at bounding box center [158, 180] width 95 height 35
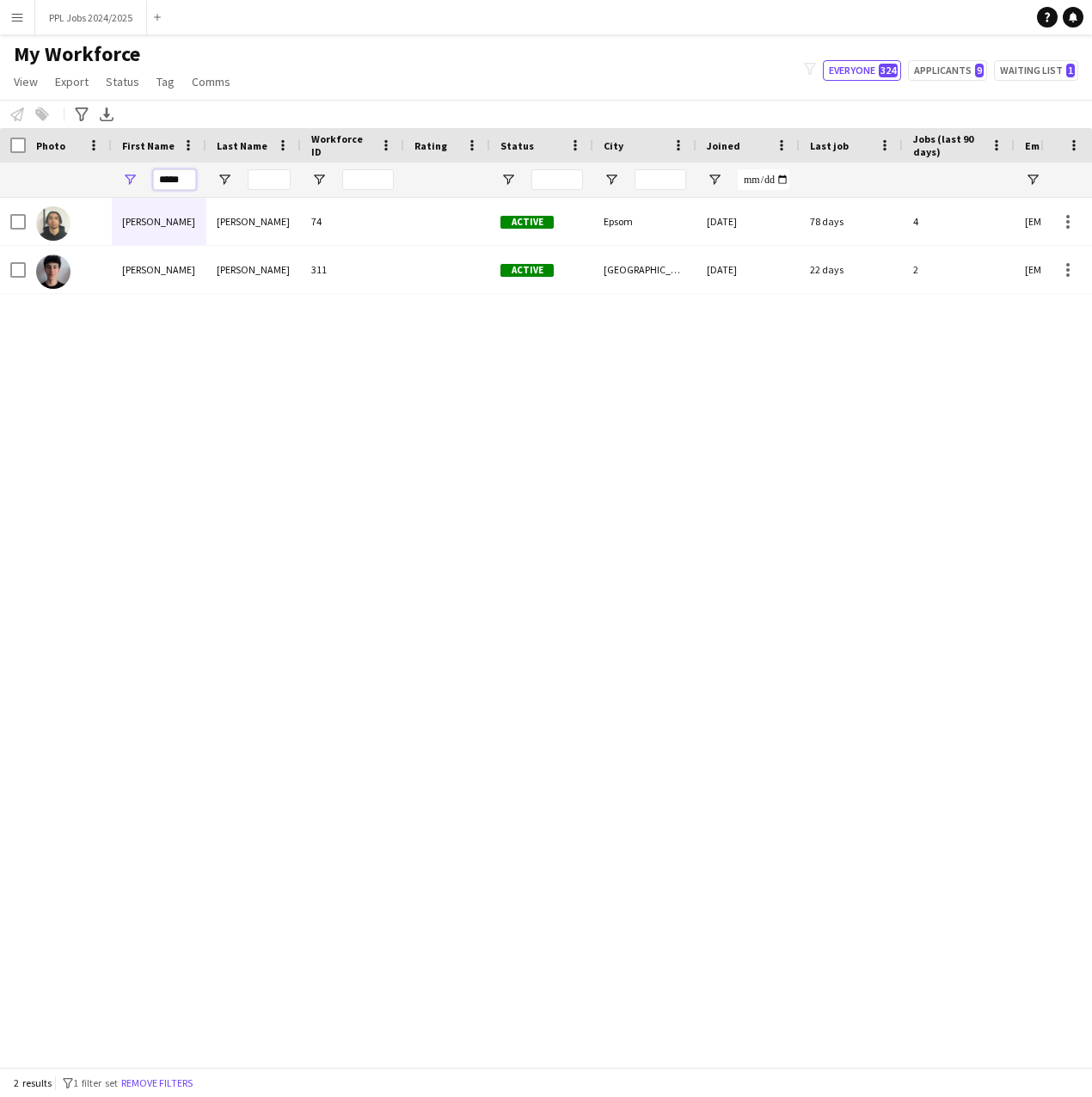
type input "*****"
click at [157, 428] on div "[PERSON_NAME] 74 Active Epsom [DATE] 78 days 4 [EMAIL_ADDRESS][DOMAIN_NAME] [PE…" at bounding box center [520, 625] width 1041 height 856
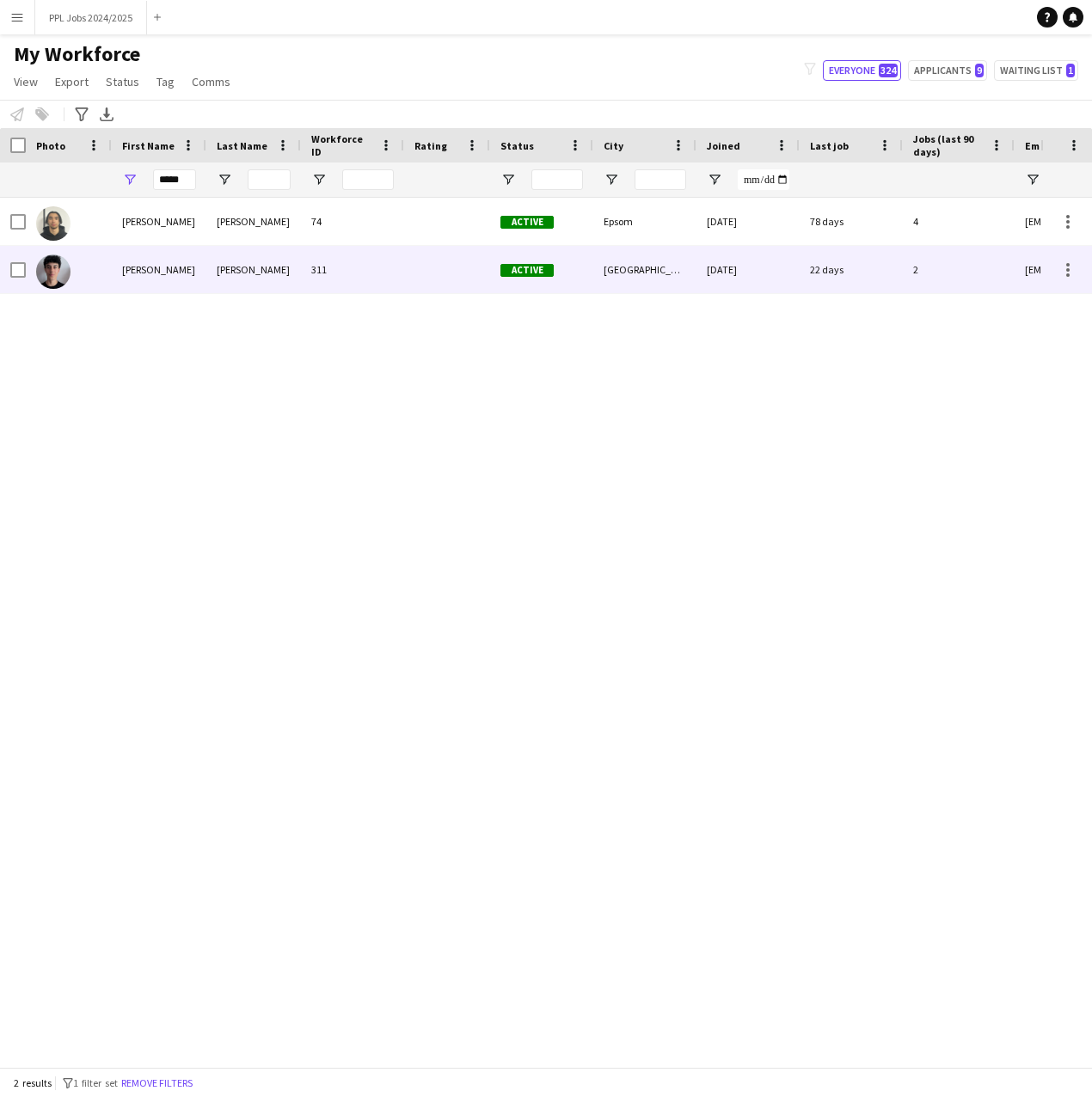
click at [183, 272] on div "[PERSON_NAME]" at bounding box center [158, 270] width 95 height 47
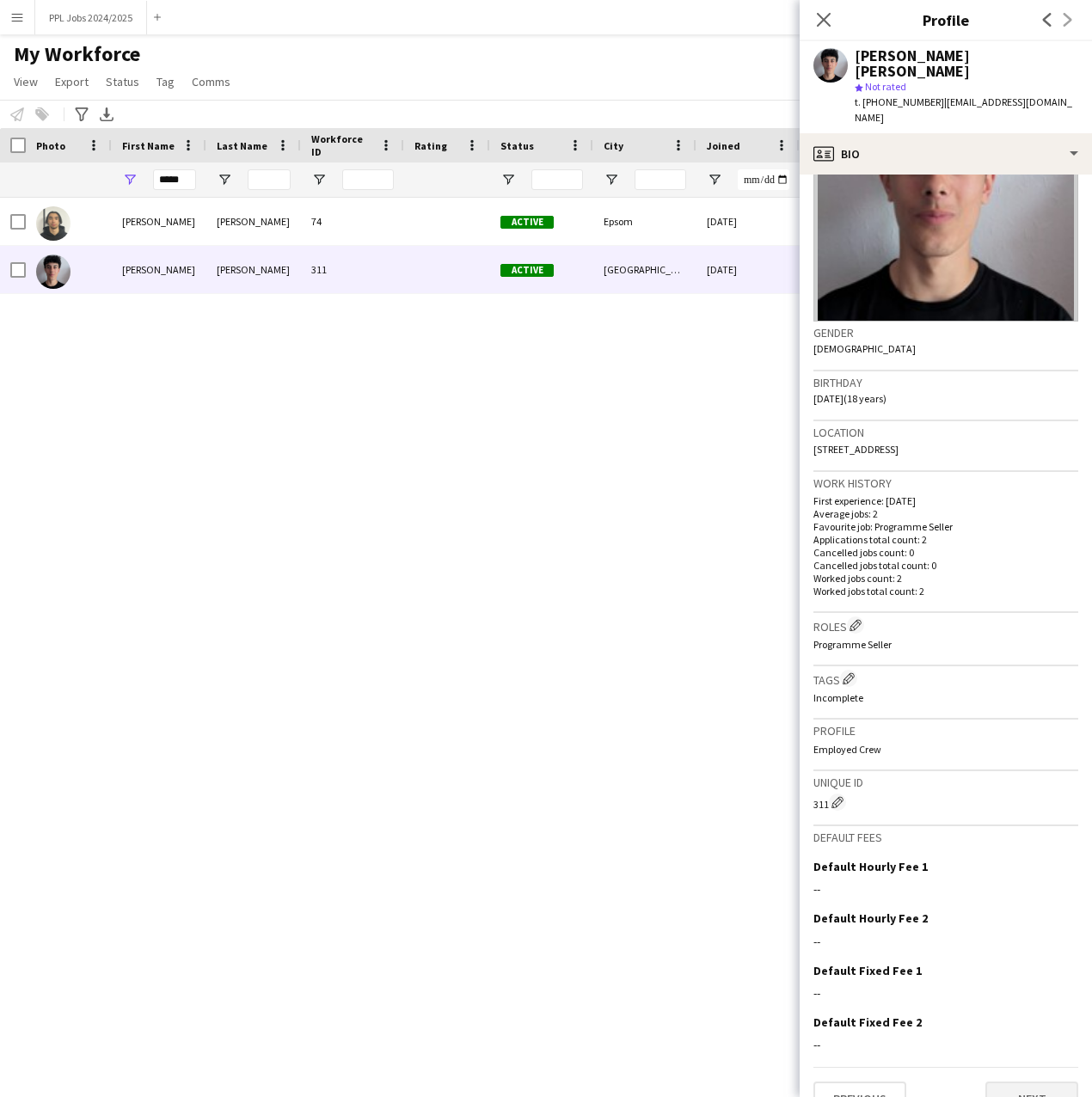
scroll to position [125, 0]
click at [1048, 1080] on button "Next" at bounding box center [1032, 1098] width 93 height 35
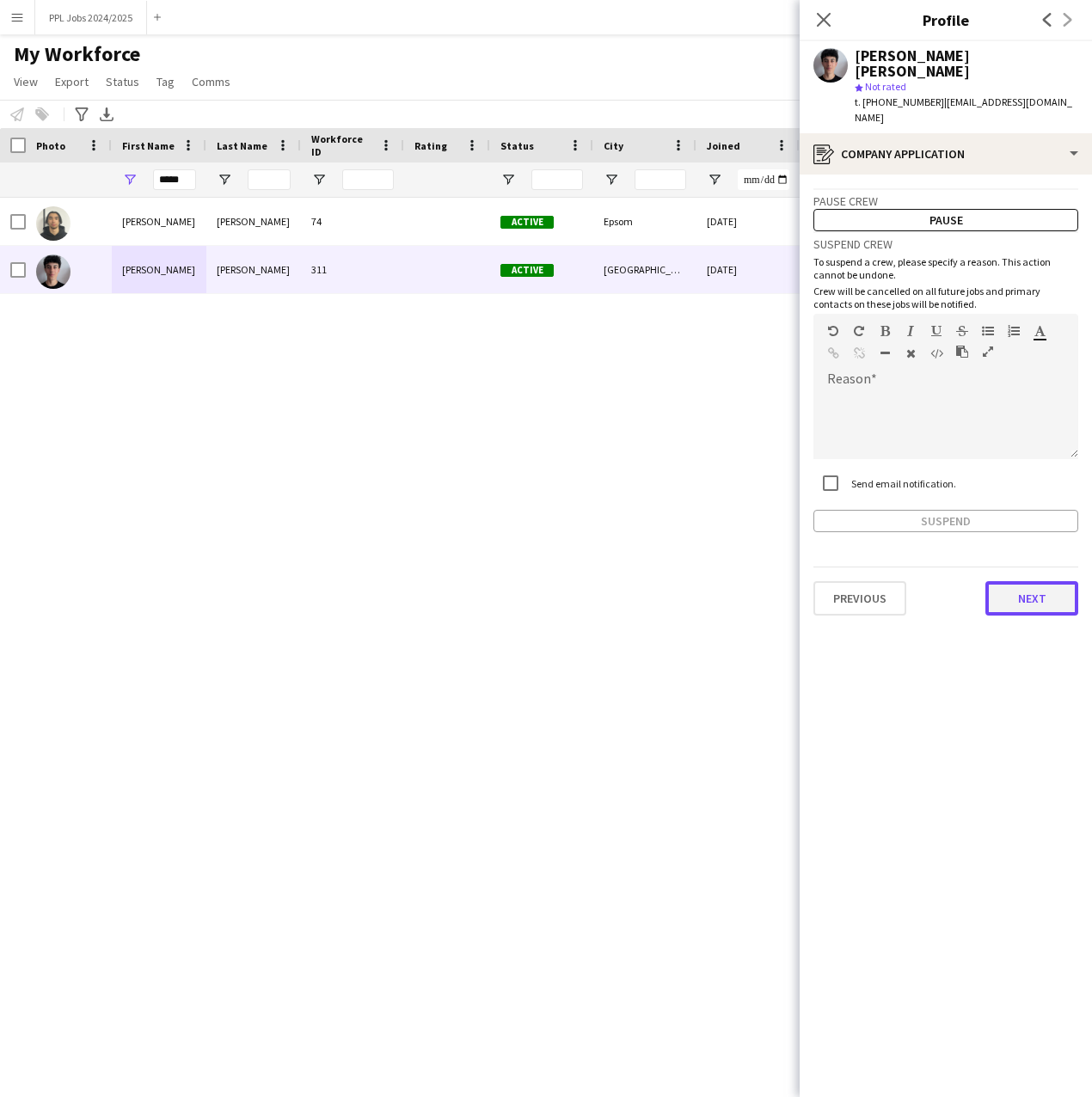
click at [1057, 581] on button "Next" at bounding box center [1032, 599] width 93 height 35
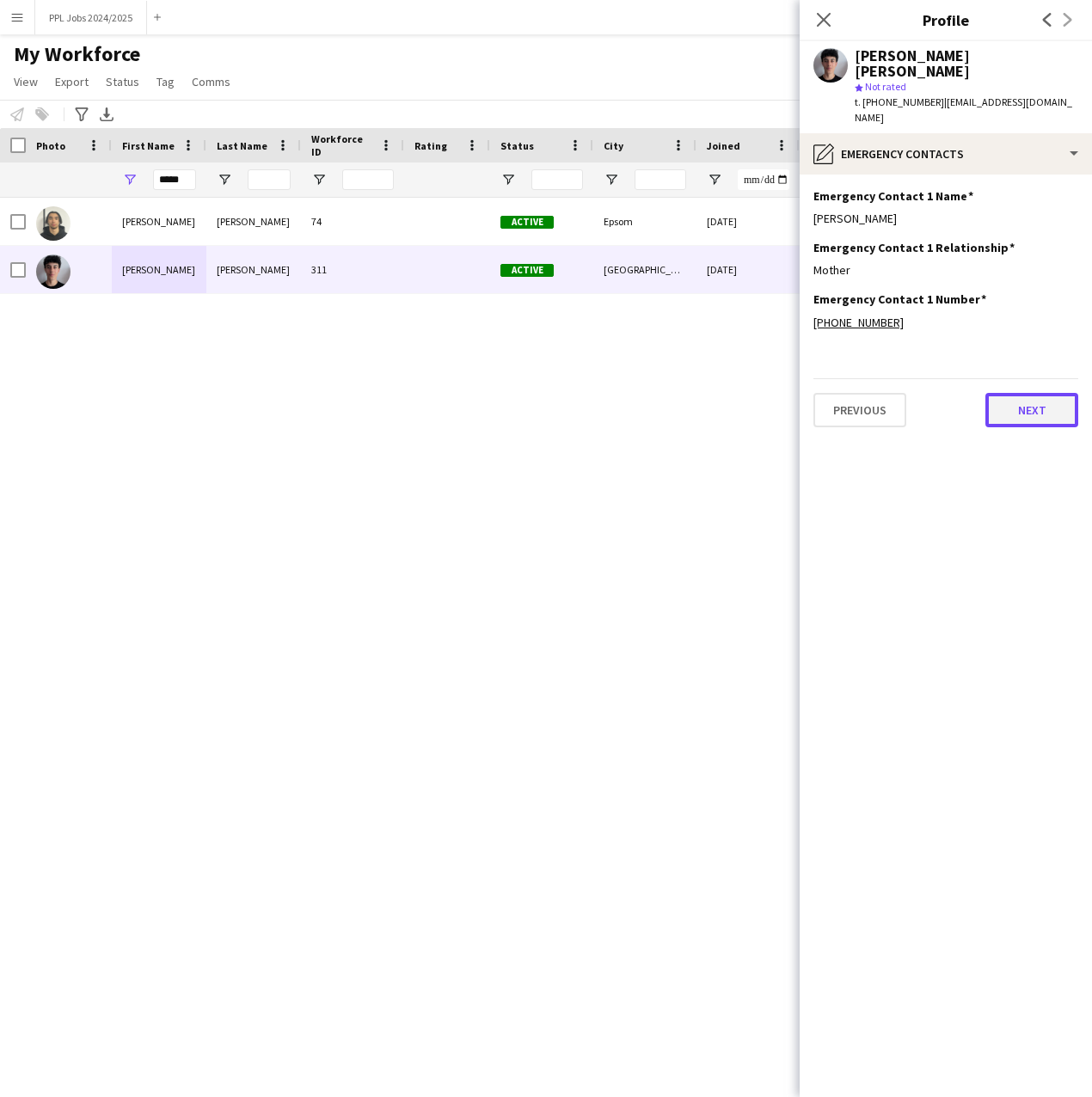
click at [1014, 393] on button "Next" at bounding box center [1032, 411] width 93 height 35
